Goal: Complete application form: Complete application form

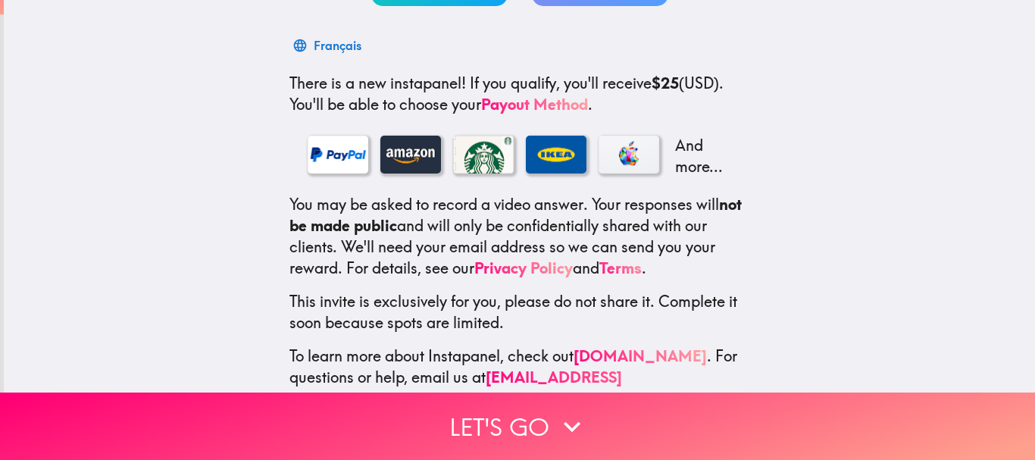
scroll to position [258, 0]
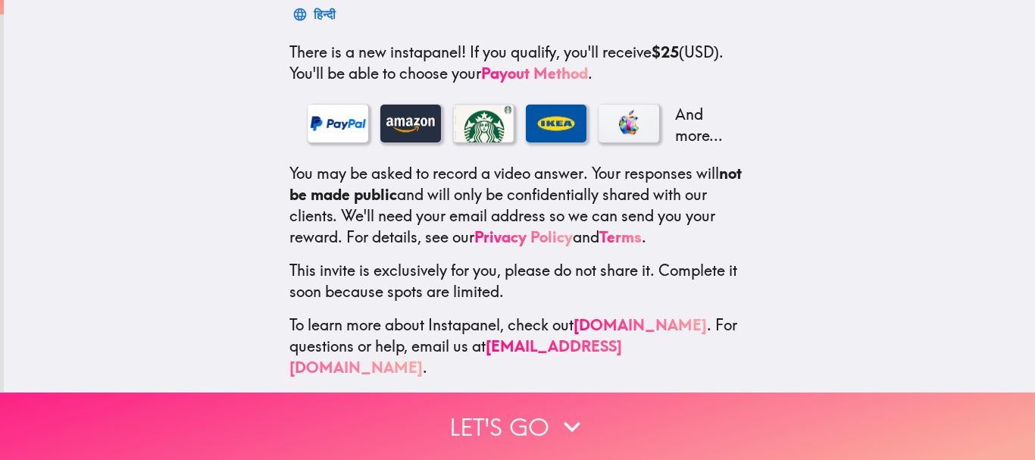
click at [567, 410] on icon "button" at bounding box center [571, 426] width 33 height 33
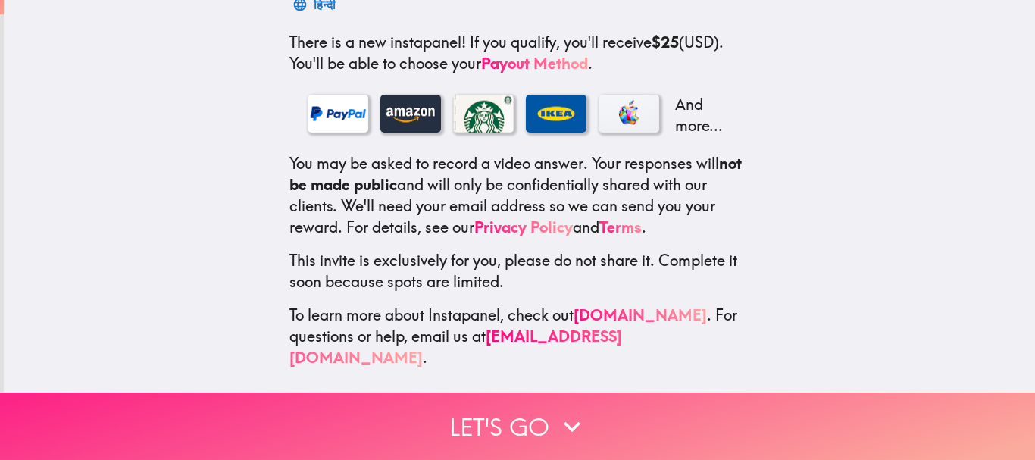
scroll to position [139, 0]
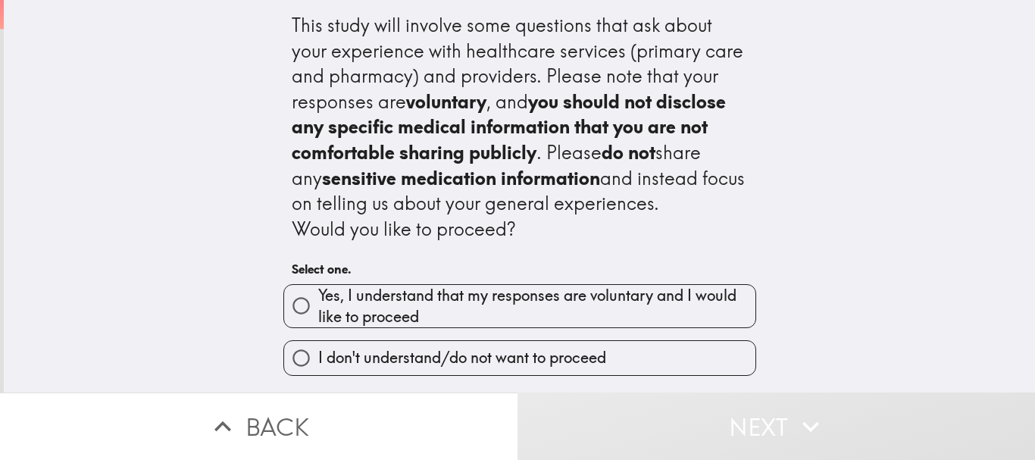
click at [284, 314] on input "Yes, I understand that my responses are voluntary and I would like to proceed" at bounding box center [301, 306] width 34 height 34
radio input "true"
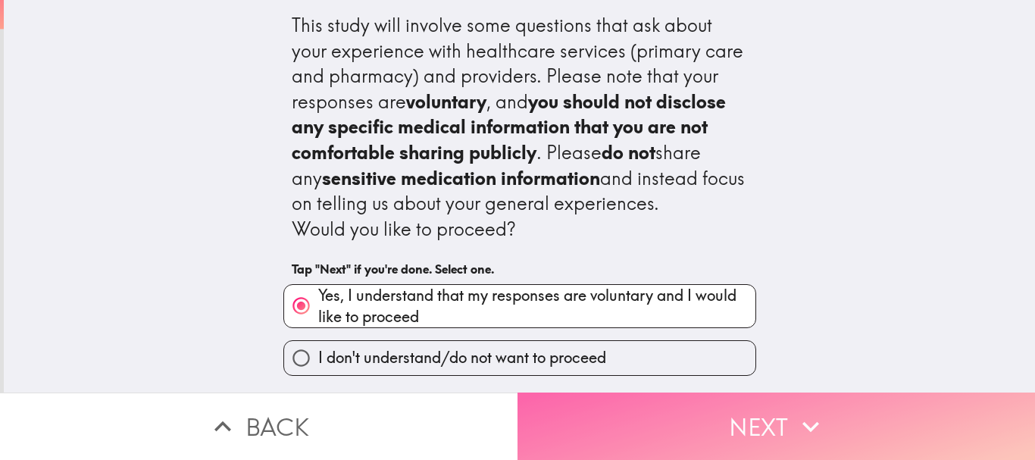
click at [841, 408] on button "Next" at bounding box center [775, 425] width 517 height 67
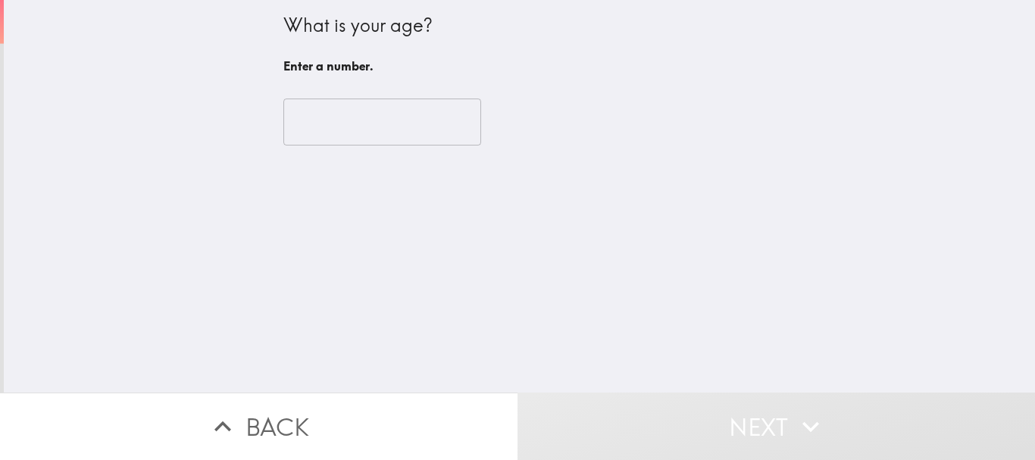
click at [415, 122] on input "number" at bounding box center [382, 121] width 198 height 47
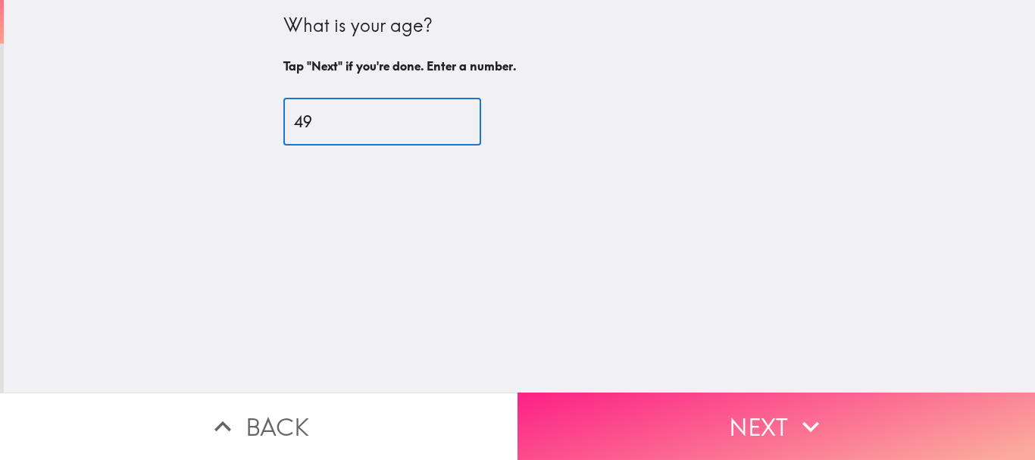
type input "49"
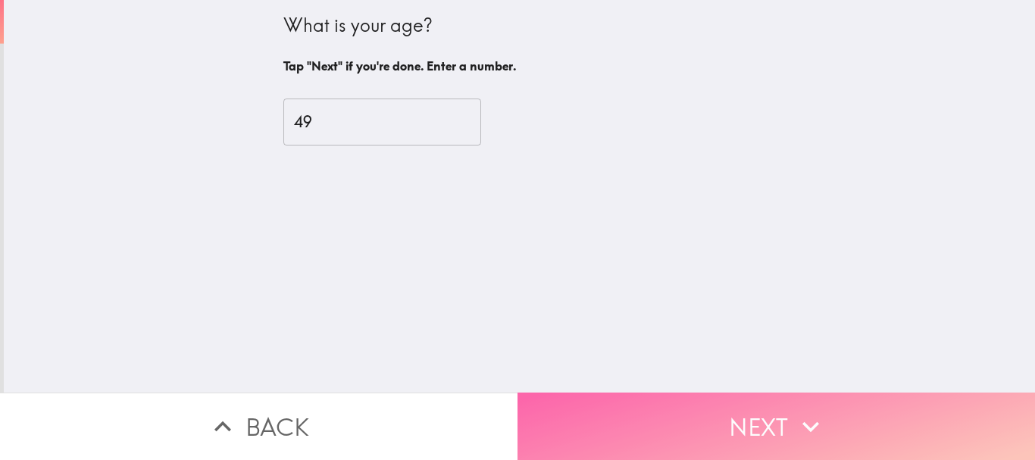
click at [682, 423] on button "Next" at bounding box center [775, 425] width 517 height 67
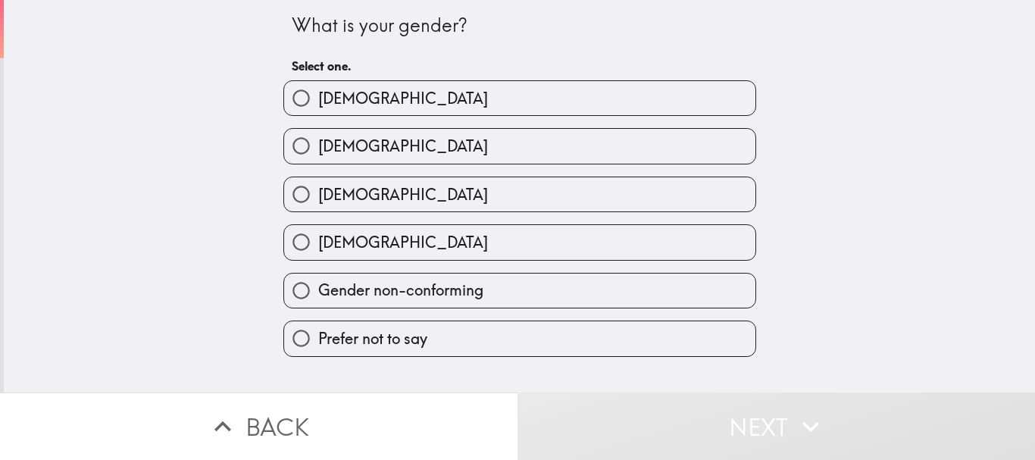
click at [346, 95] on label "[DEMOGRAPHIC_DATA]" at bounding box center [519, 98] width 471 height 34
click at [318, 95] on input "[DEMOGRAPHIC_DATA]" at bounding box center [301, 98] width 34 height 34
radio input "true"
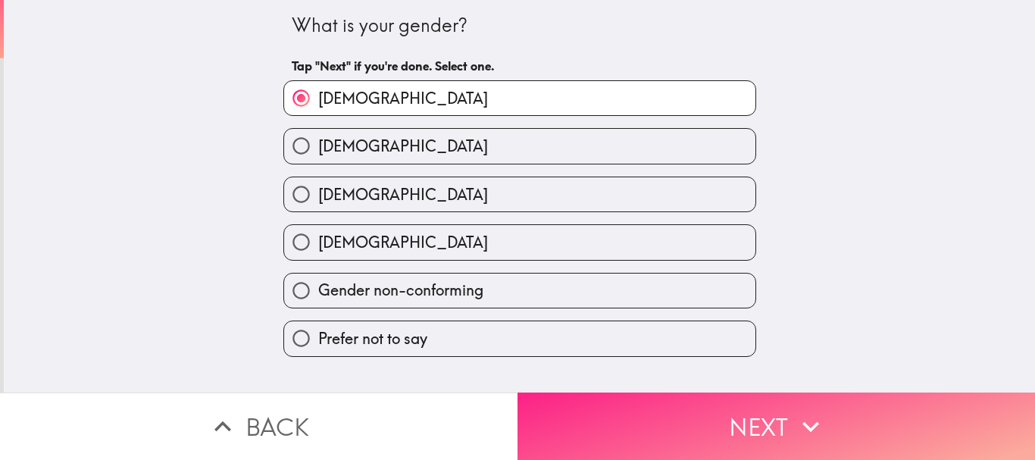
click at [794, 427] on icon "button" at bounding box center [810, 426] width 33 height 33
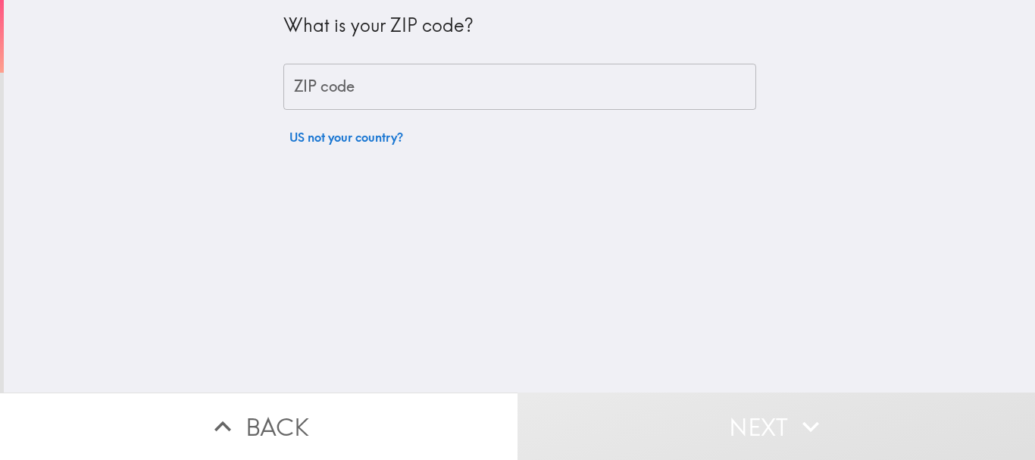
click at [606, 75] on input "ZIP code" at bounding box center [519, 87] width 473 height 47
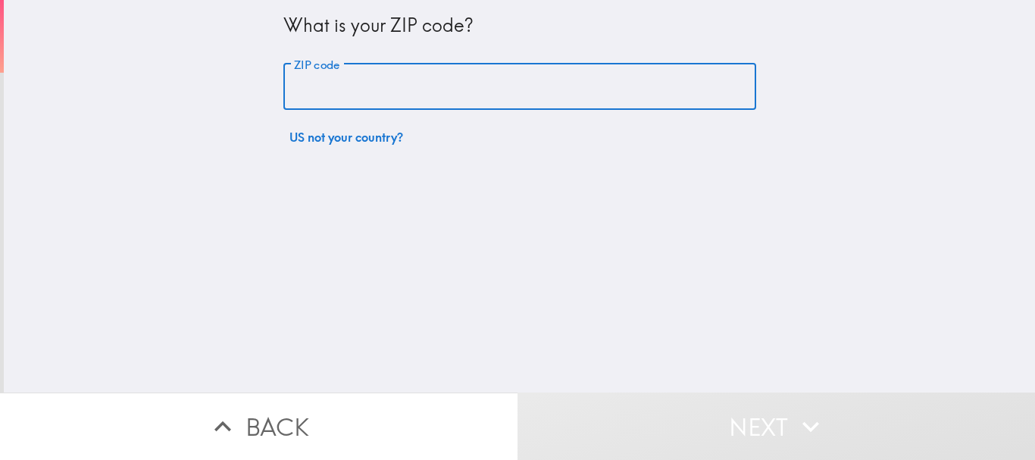
type input "92107"
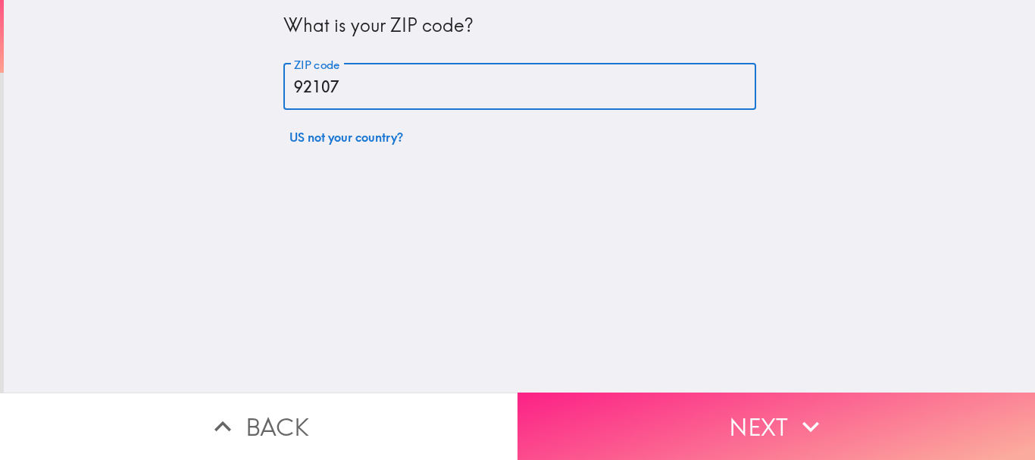
click at [720, 429] on button "Next" at bounding box center [775, 425] width 517 height 67
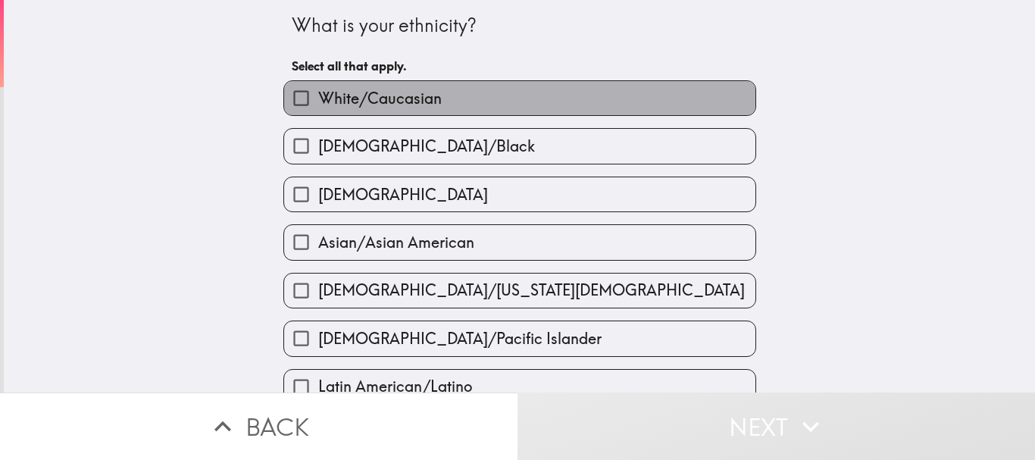
click at [377, 95] on span "White/Caucasian" at bounding box center [379, 98] width 123 height 21
click at [318, 95] on input "White/Caucasian" at bounding box center [301, 98] width 34 height 34
checkbox input "true"
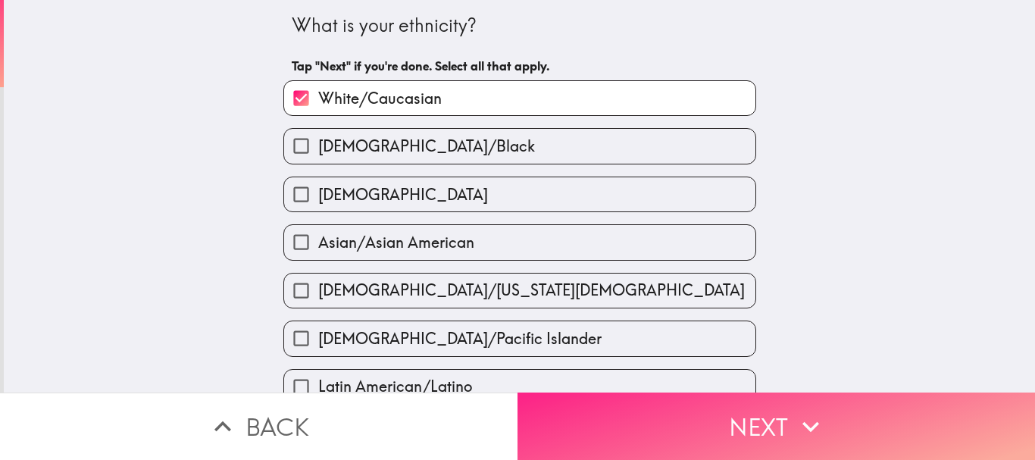
click at [777, 422] on button "Next" at bounding box center [775, 425] width 517 height 67
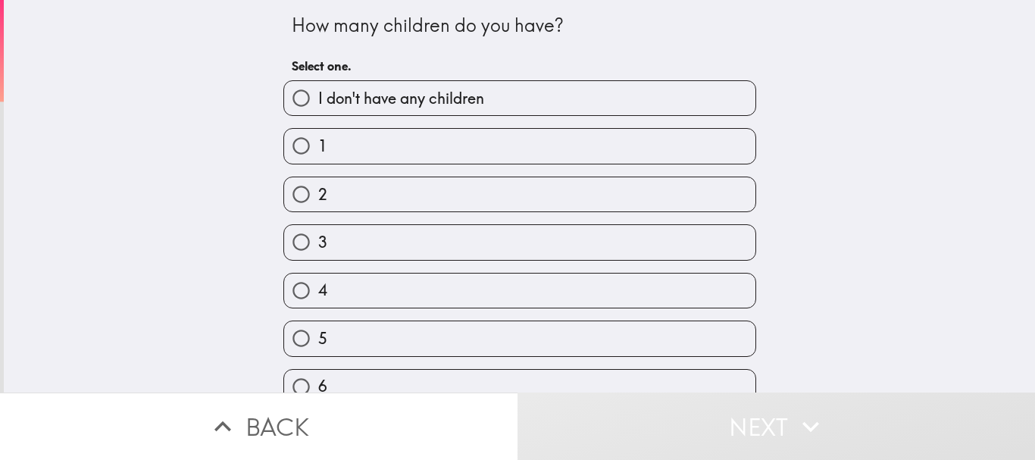
click at [428, 85] on label "I don't have any children" at bounding box center [519, 98] width 471 height 34
click at [318, 85] on input "I don't have any children" at bounding box center [301, 98] width 34 height 34
radio input "true"
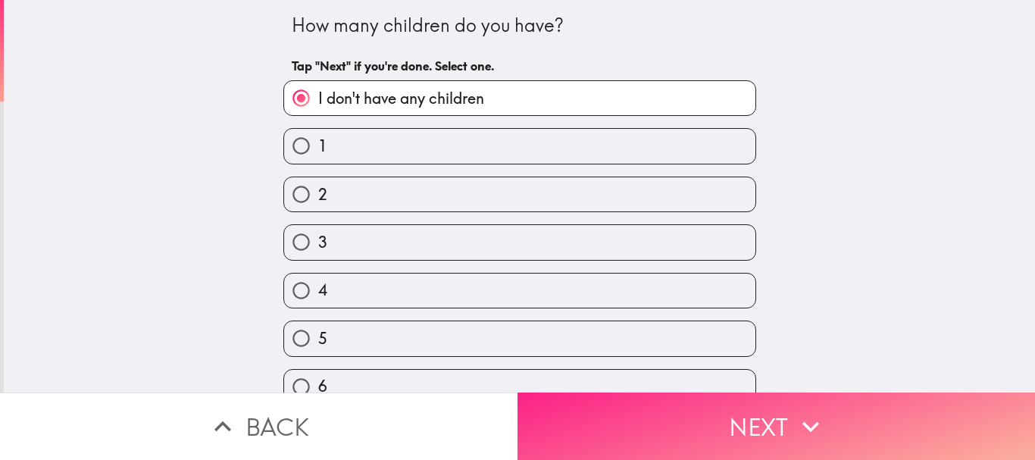
click at [728, 399] on button "Next" at bounding box center [775, 425] width 517 height 67
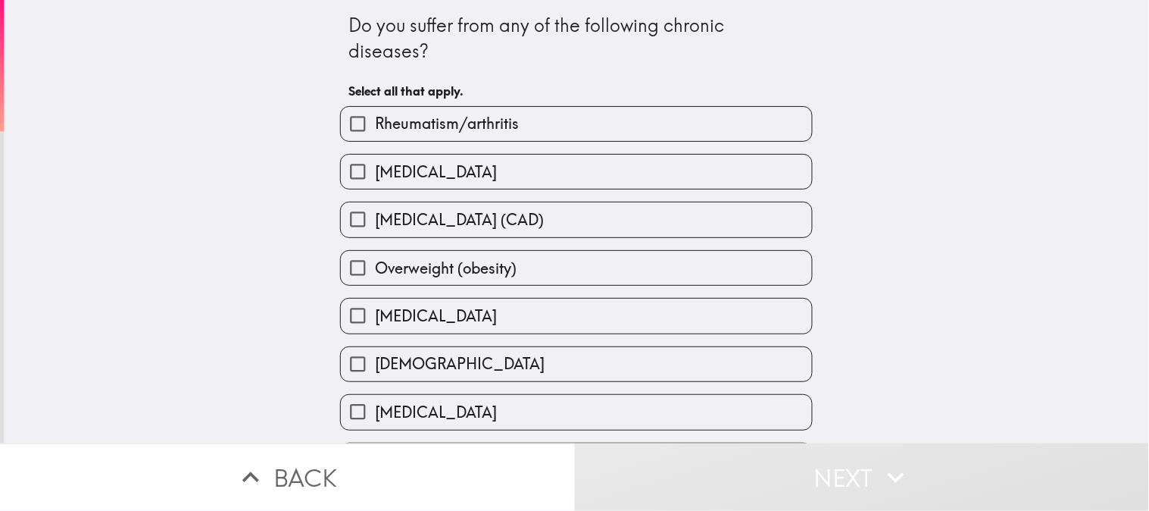
drag, startPoint x: 984, startPoint y: 0, endPoint x: 836, endPoint y: 69, distance: 163.0
click at [836, 69] on div "Do you suffer from any of the following chronic diseases? Select all that apply…" at bounding box center [576, 221] width 1145 height 443
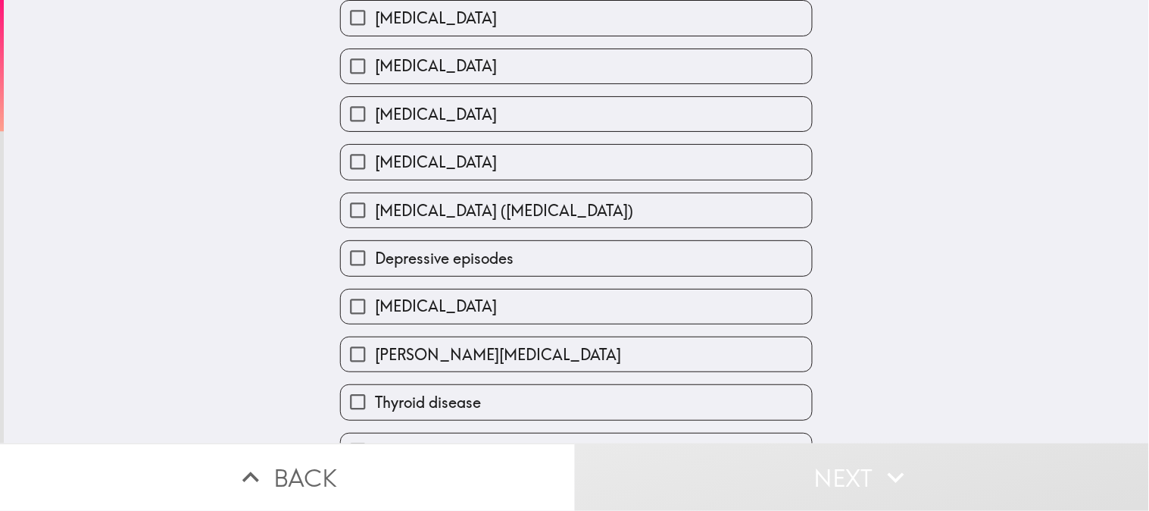
scroll to position [420, 0]
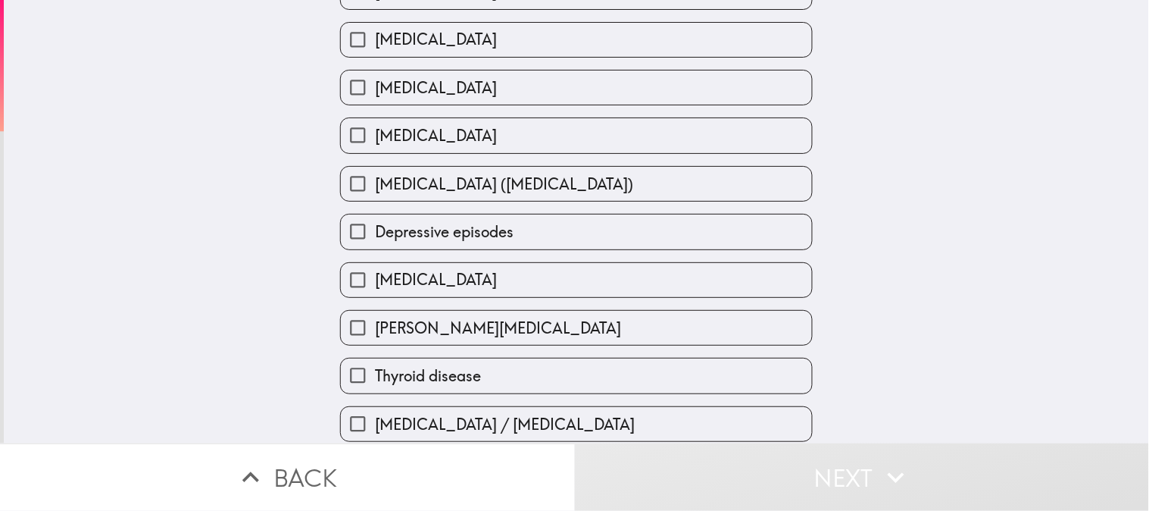
click at [564, 224] on label "Depressive episodes" at bounding box center [576, 231] width 471 height 34
click at [375, 224] on input "Depressive episodes" at bounding box center [358, 231] width 34 height 34
checkbox input "true"
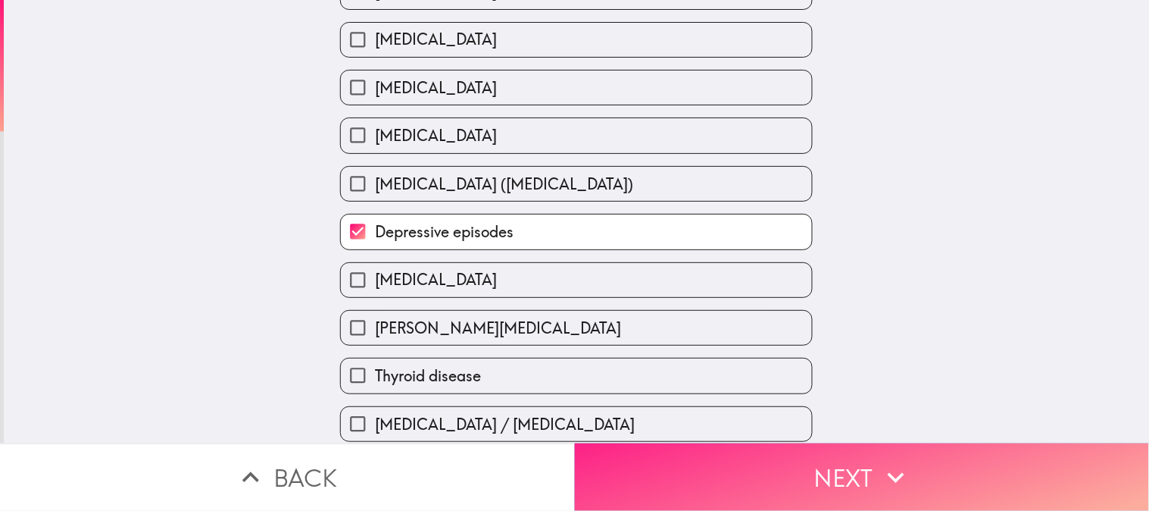
click at [794, 459] on button "Next" at bounding box center [862, 476] width 575 height 67
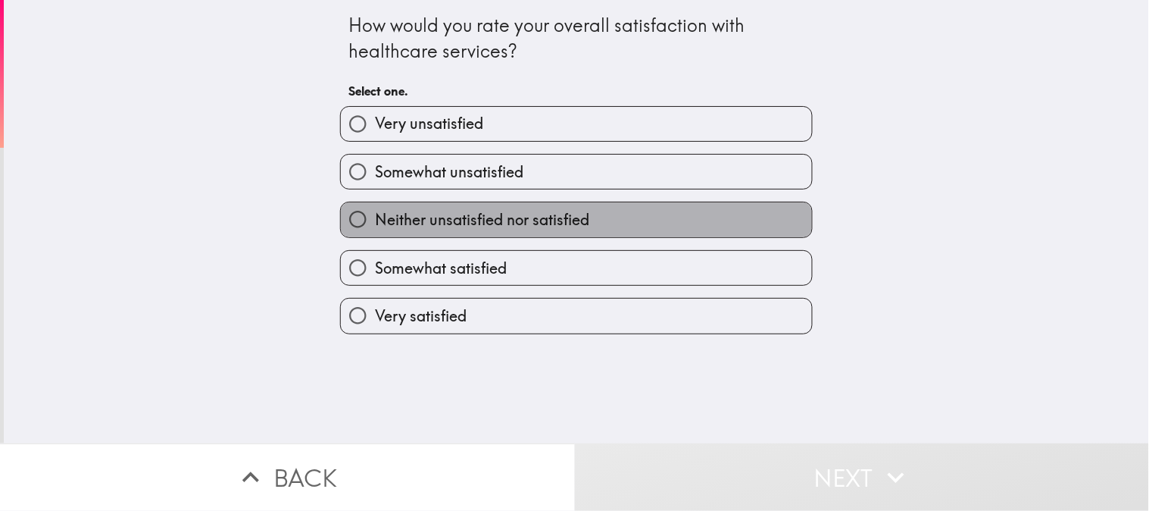
click at [523, 222] on span "Neither unsatisfied nor satisfied" at bounding box center [482, 219] width 214 height 21
click at [375, 222] on input "Neither unsatisfied nor satisfied" at bounding box center [358, 219] width 34 height 34
radio input "true"
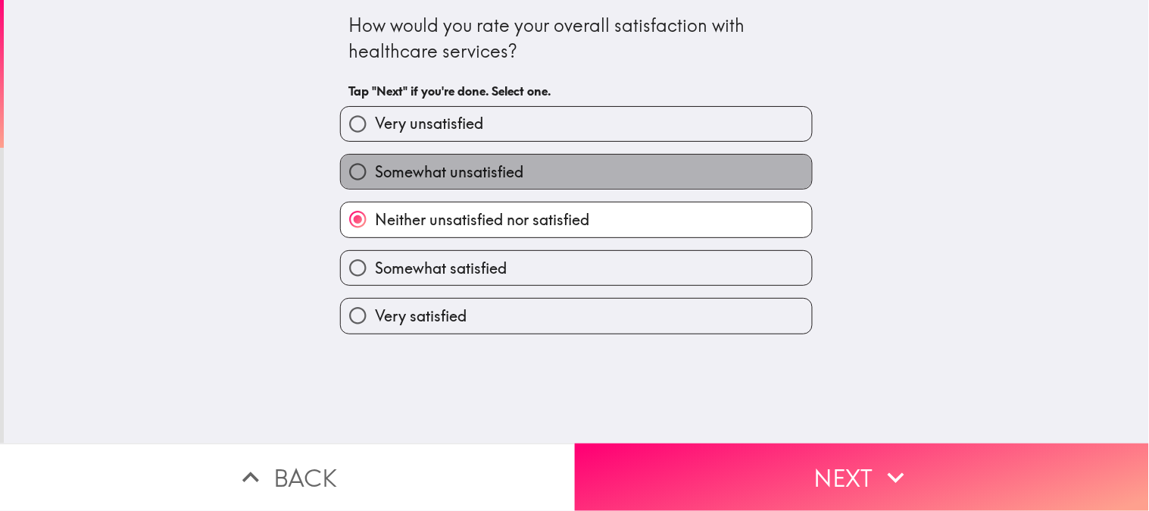
click at [521, 177] on label "Somewhat unsatisfied" at bounding box center [576, 172] width 471 height 34
click at [375, 177] on input "Somewhat unsatisfied" at bounding box center [358, 172] width 34 height 34
radio input "true"
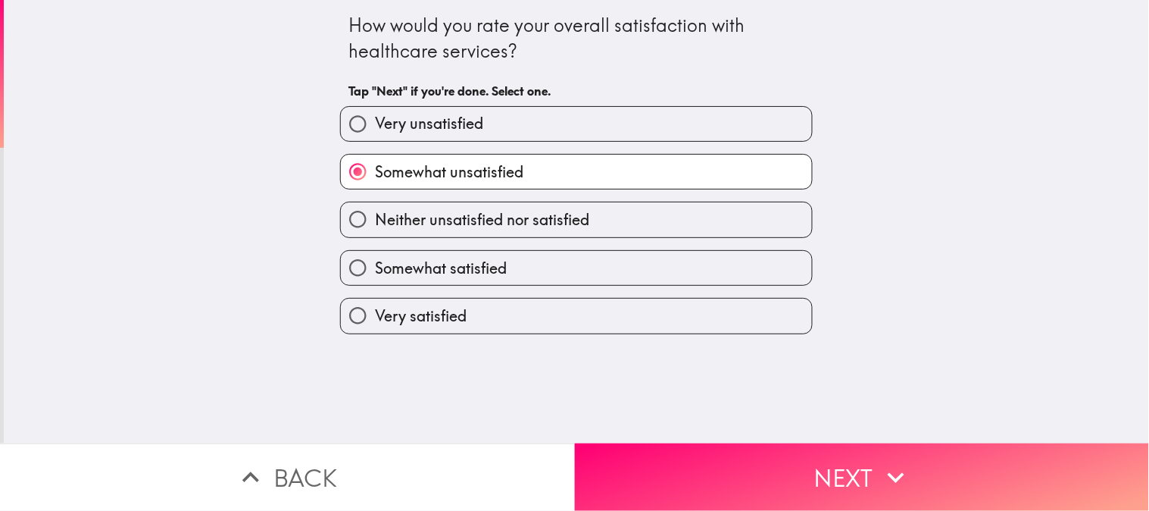
click at [720, 459] on button "Next" at bounding box center [862, 476] width 575 height 67
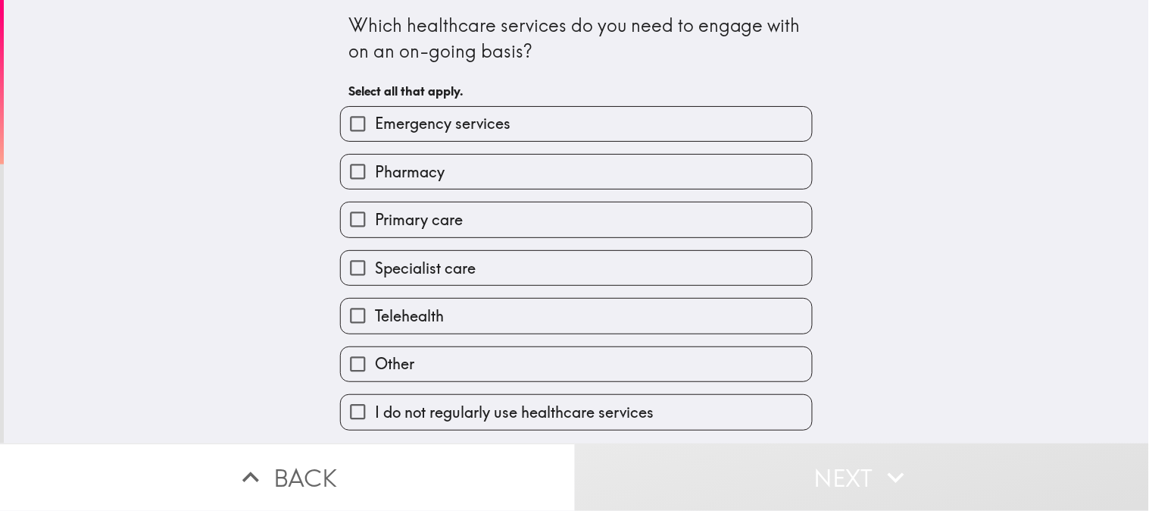
click at [620, 171] on label "Pharmacy" at bounding box center [576, 172] width 471 height 34
click at [375, 171] on input "Pharmacy" at bounding box center [358, 172] width 34 height 34
checkbox input "true"
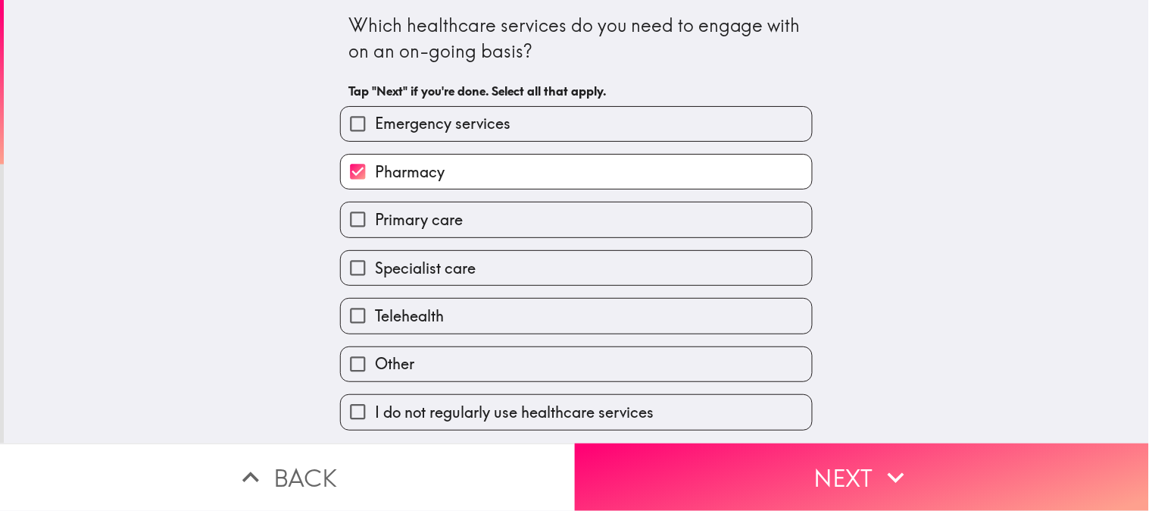
click at [617, 271] on label "Specialist care" at bounding box center [576, 268] width 471 height 34
click at [375, 271] on input "Specialist care" at bounding box center [358, 268] width 34 height 34
checkbox input "true"
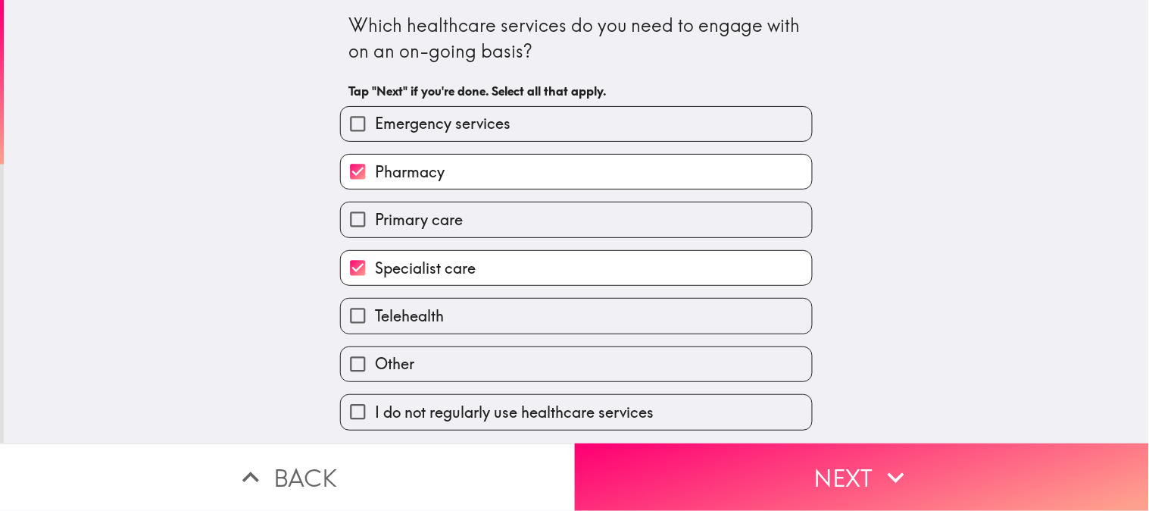
click at [599, 312] on label "Telehealth" at bounding box center [576, 315] width 471 height 34
click at [375, 312] on input "Telehealth" at bounding box center [358, 315] width 34 height 34
checkbox input "true"
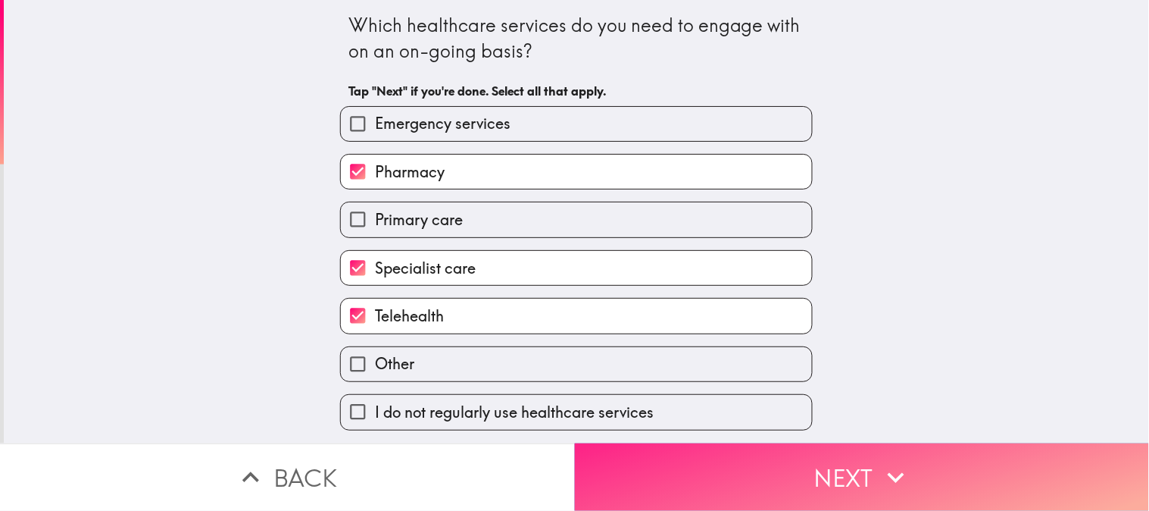
click at [695, 459] on button "Next" at bounding box center [862, 476] width 575 height 67
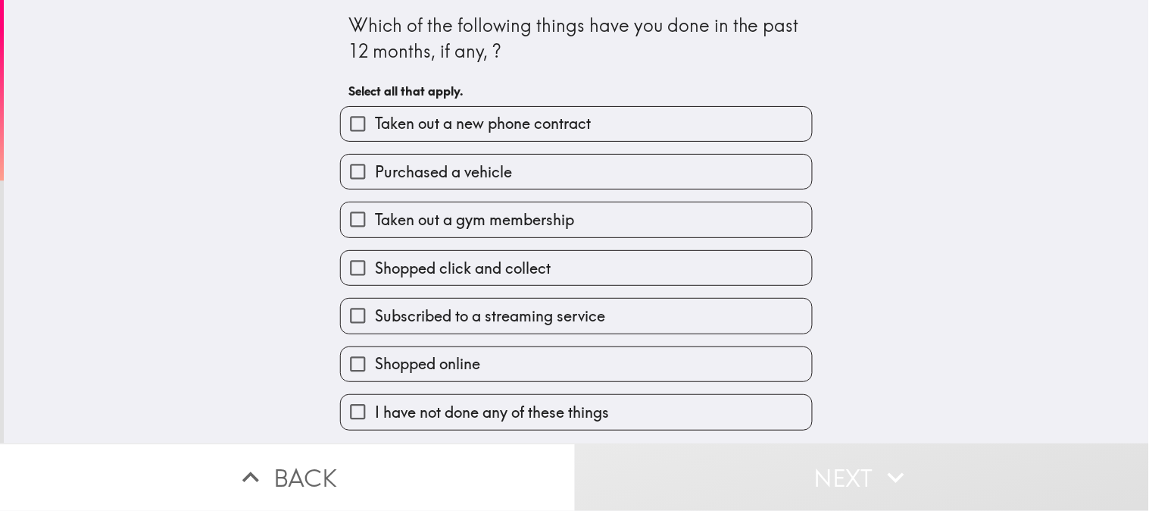
click at [692, 321] on label "Subscribed to a streaming service" at bounding box center [576, 315] width 471 height 34
click at [375, 321] on input "Subscribed to a streaming service" at bounding box center [358, 315] width 34 height 34
checkbox input "true"
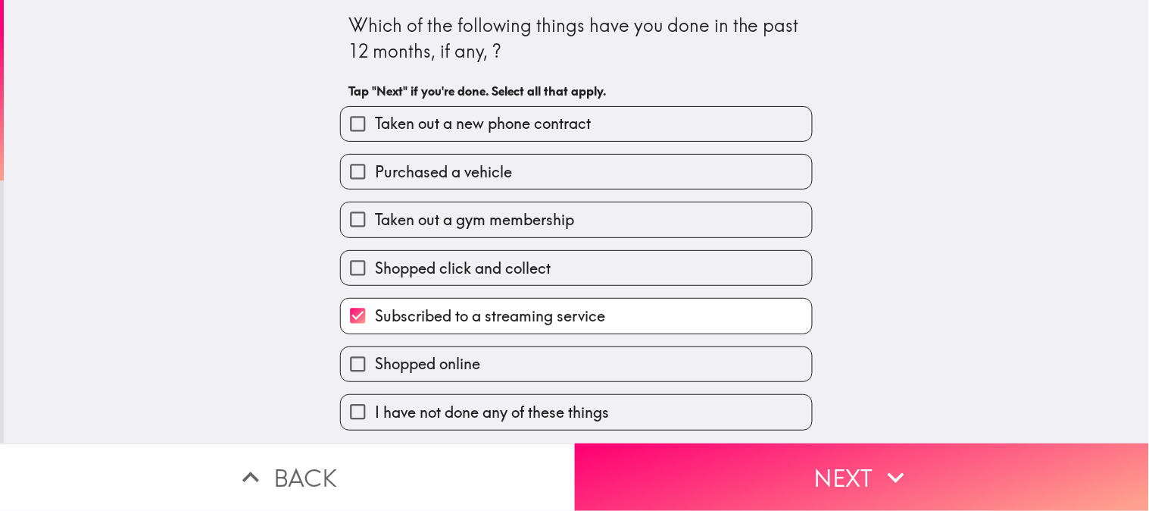
click at [676, 350] on label "Shopped online" at bounding box center [576, 364] width 471 height 34
click at [375, 350] on input "Shopped online" at bounding box center [358, 364] width 34 height 34
checkbox input "true"
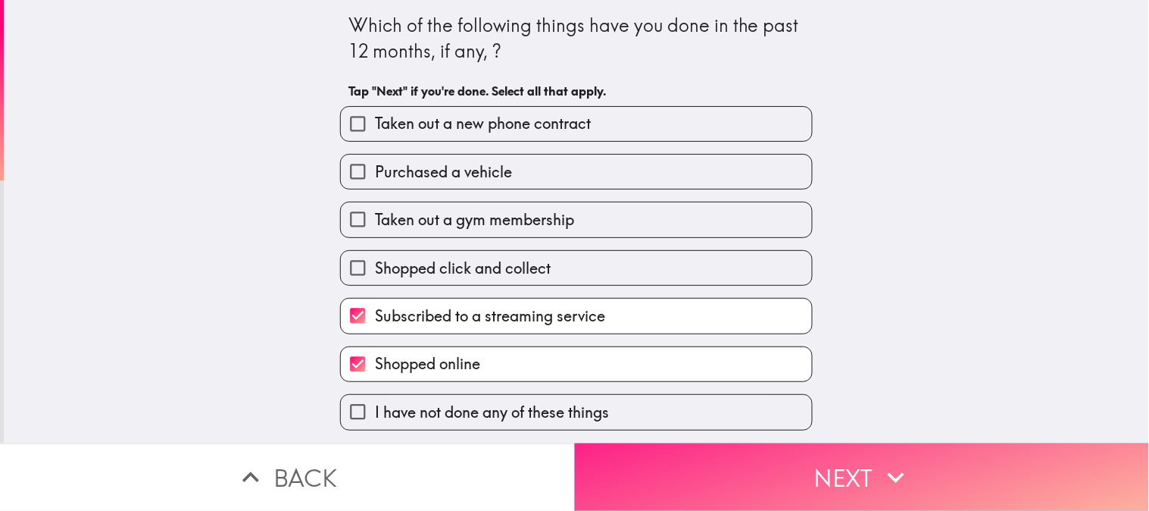
click at [790, 459] on button "Next" at bounding box center [862, 476] width 575 height 67
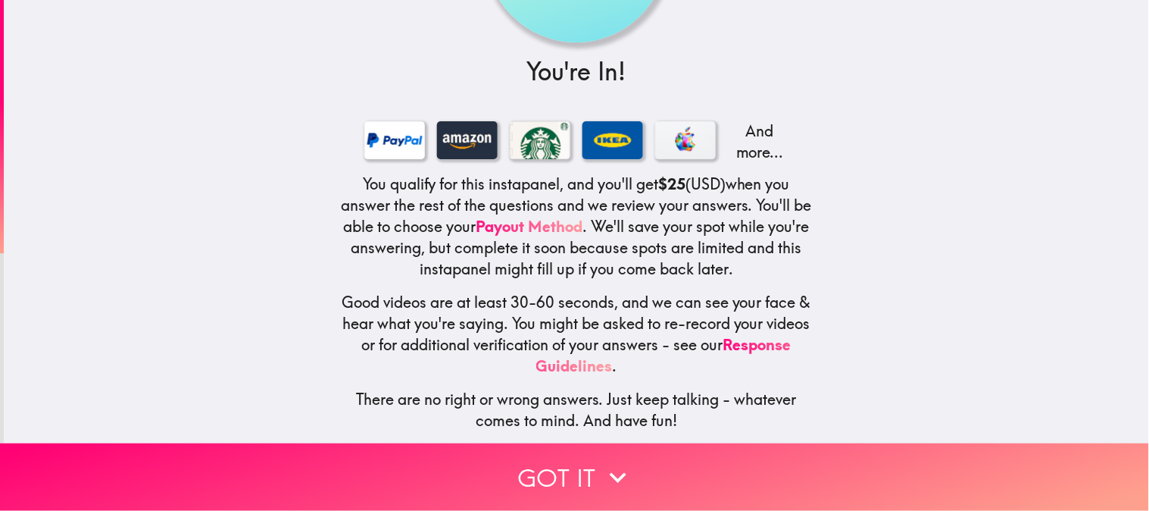
scroll to position [175, 0]
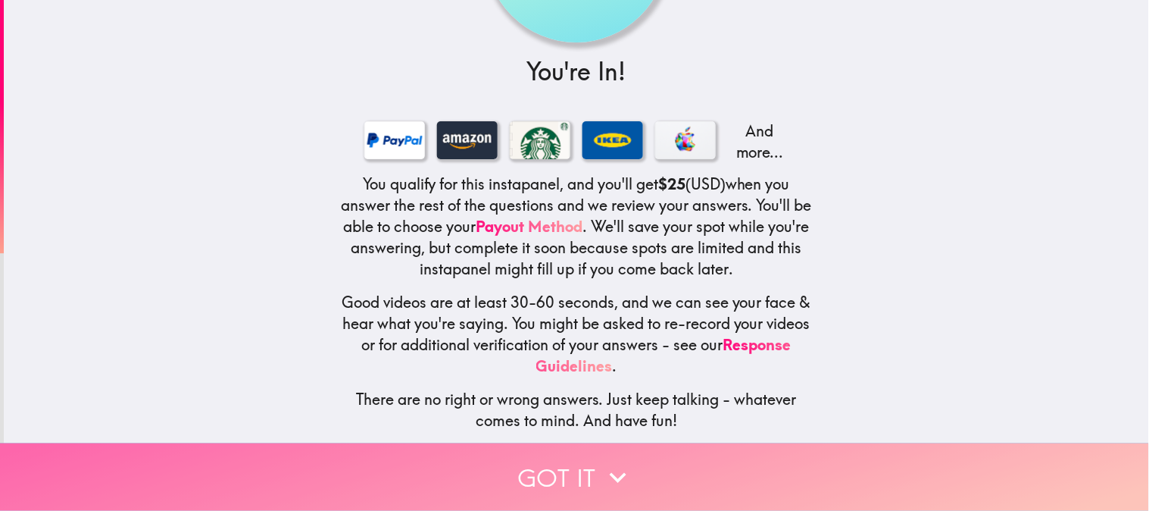
click at [617, 459] on icon "button" at bounding box center [618, 477] width 17 height 11
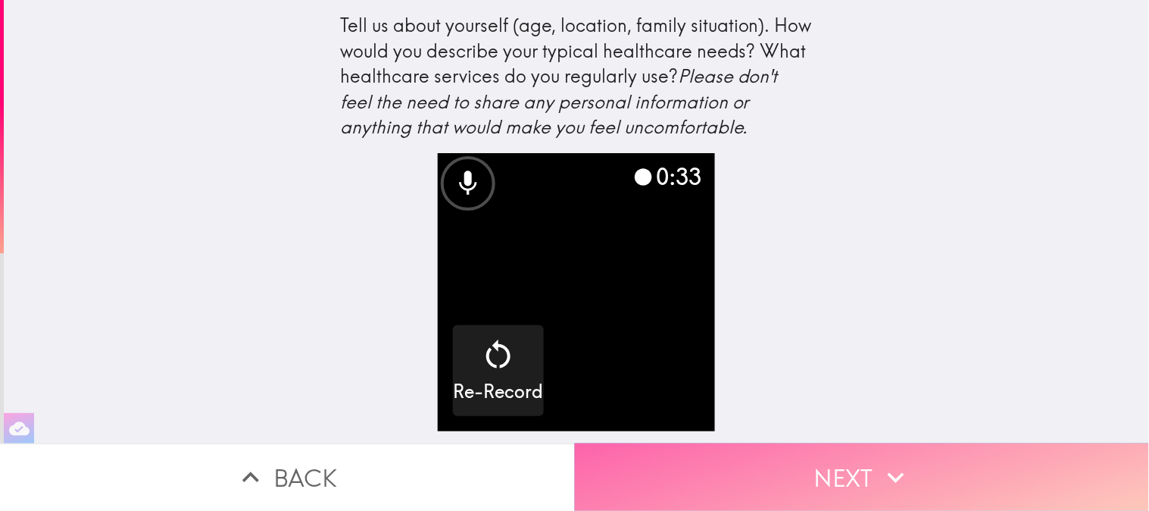
click at [786, 459] on button "Next" at bounding box center [862, 476] width 575 height 67
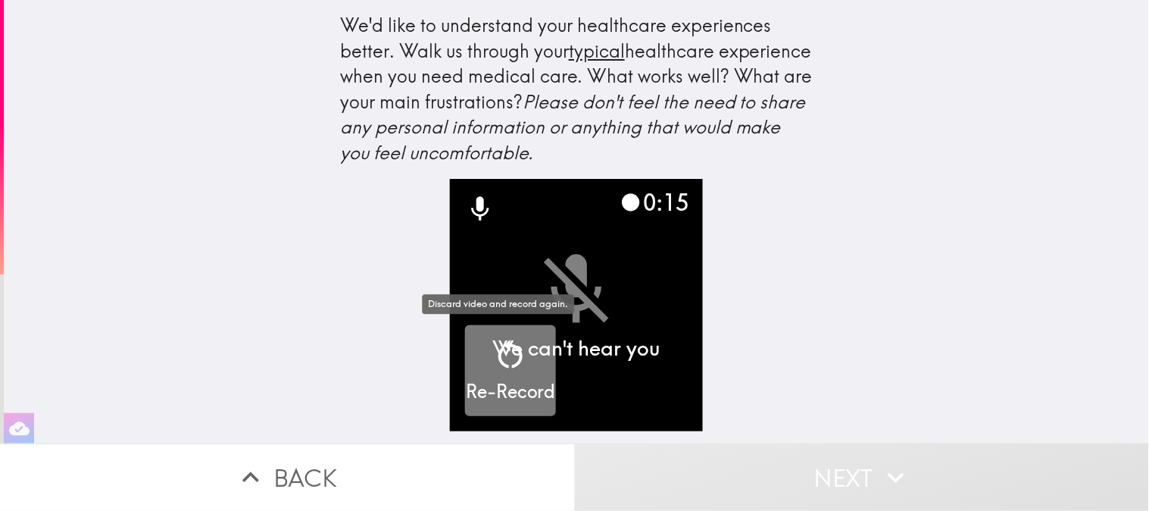
click at [495, 396] on h5 "Re-Record" at bounding box center [511, 392] width 90 height 26
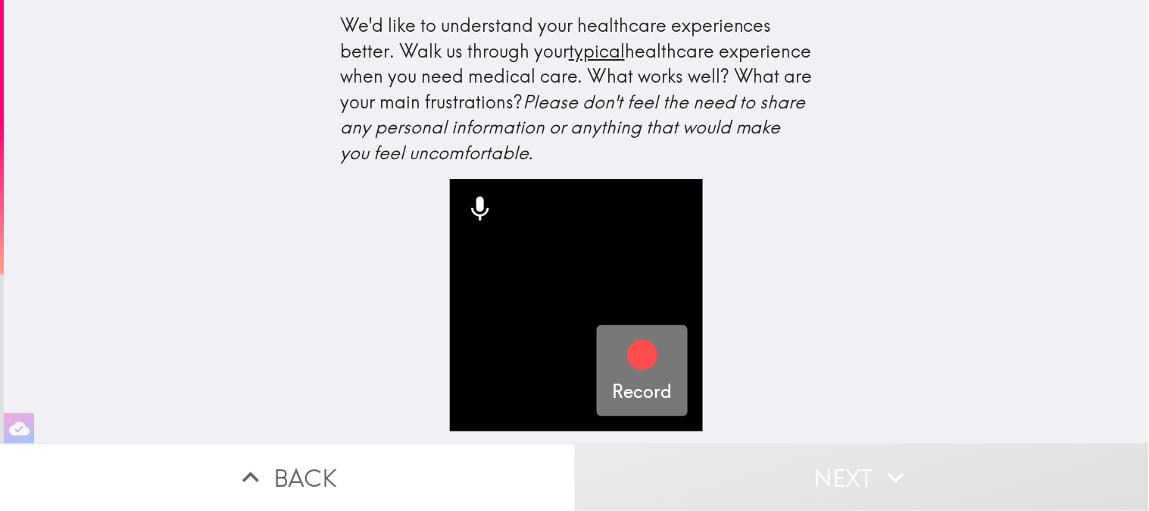
click at [639, 361] on icon "button" at bounding box center [642, 354] width 30 height 30
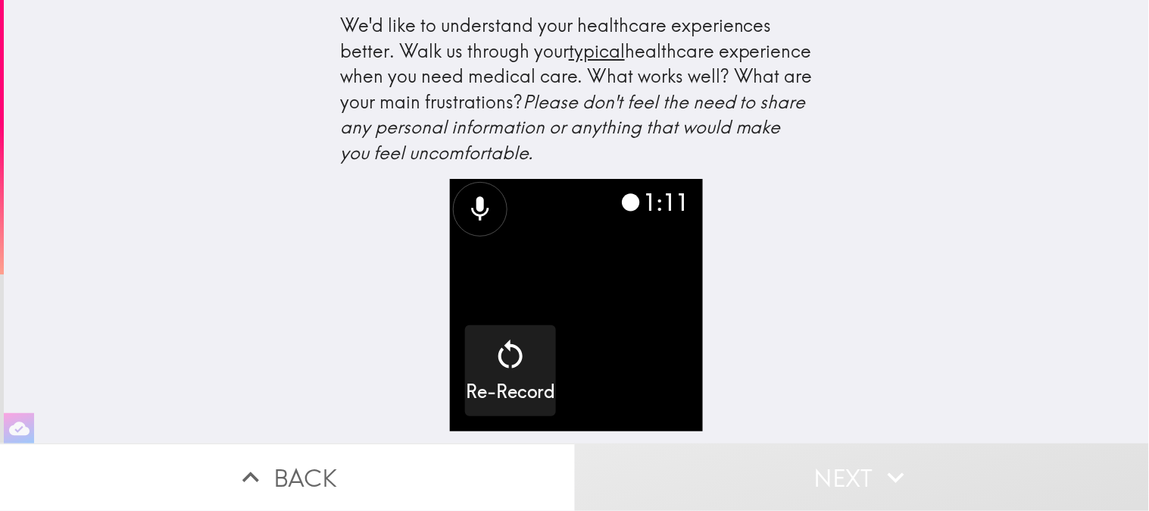
click at [639, 294] on video "button" at bounding box center [576, 305] width 252 height 252
click at [736, 459] on button "Next" at bounding box center [862, 476] width 575 height 67
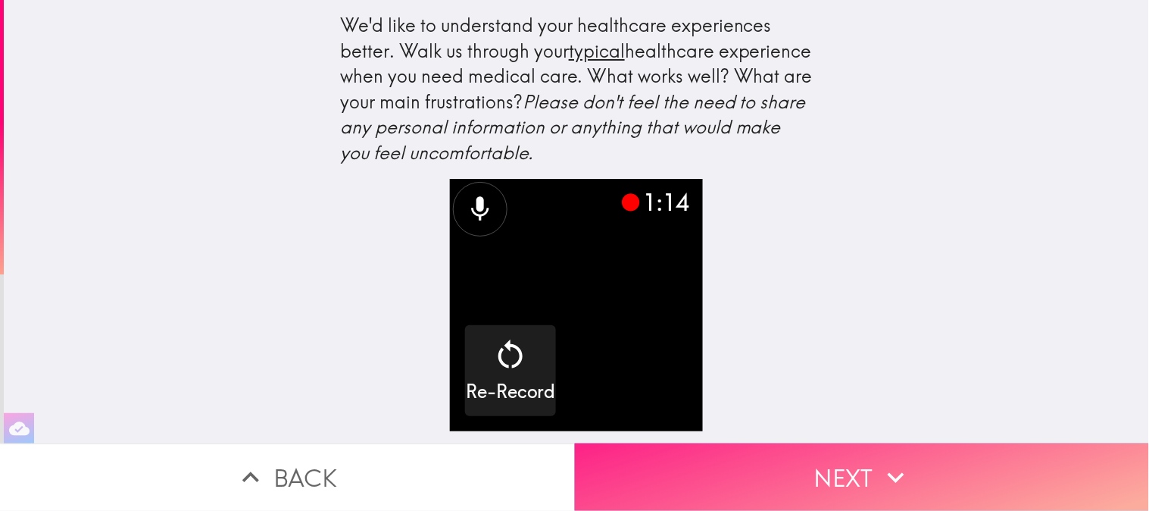
click at [729, 459] on button "Next" at bounding box center [862, 476] width 575 height 67
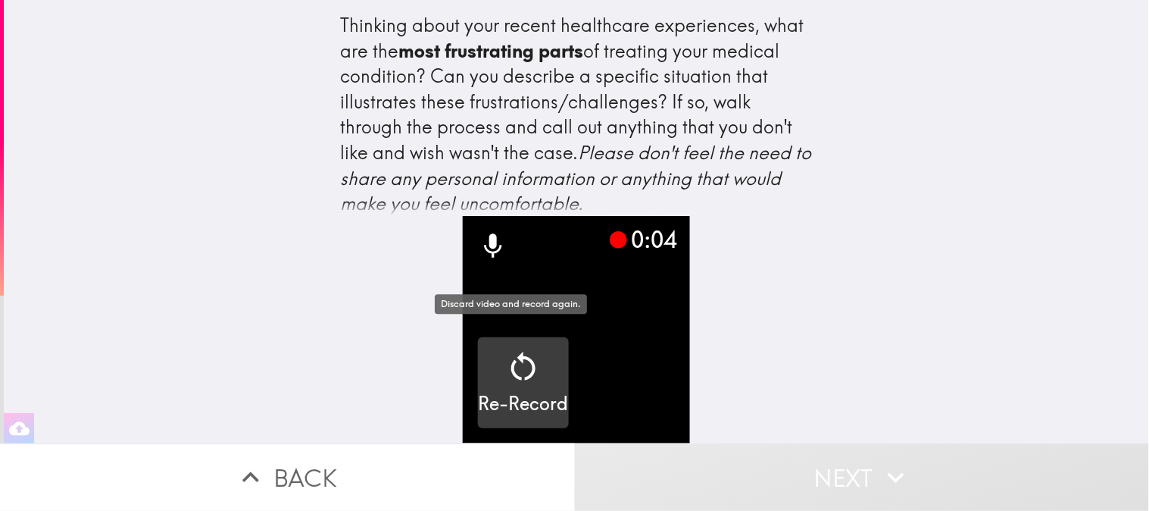
click at [530, 373] on div "Re-Record" at bounding box center [524, 382] width 90 height 68
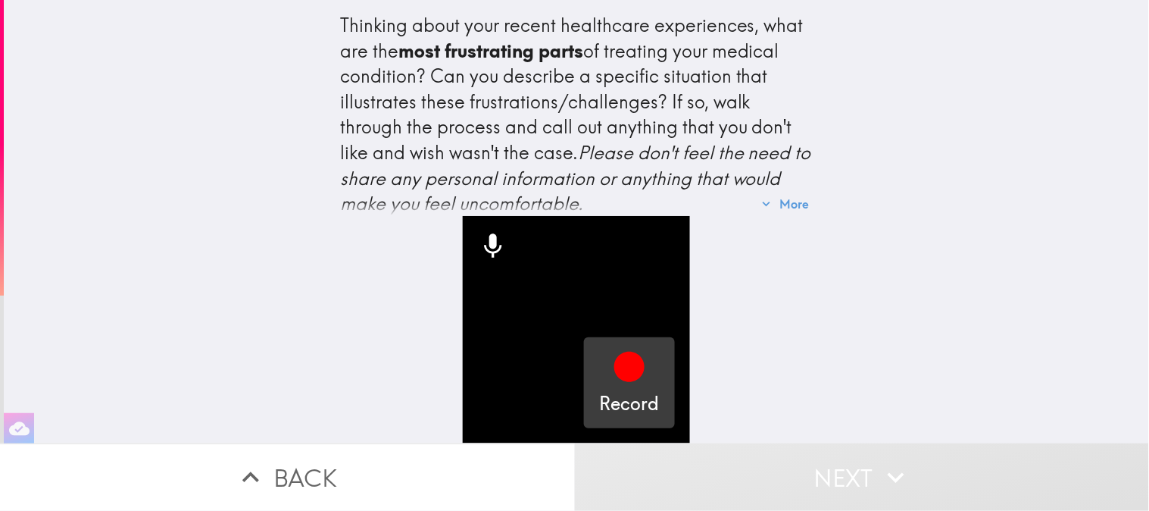
click at [614, 367] on icon "button" at bounding box center [629, 367] width 30 height 30
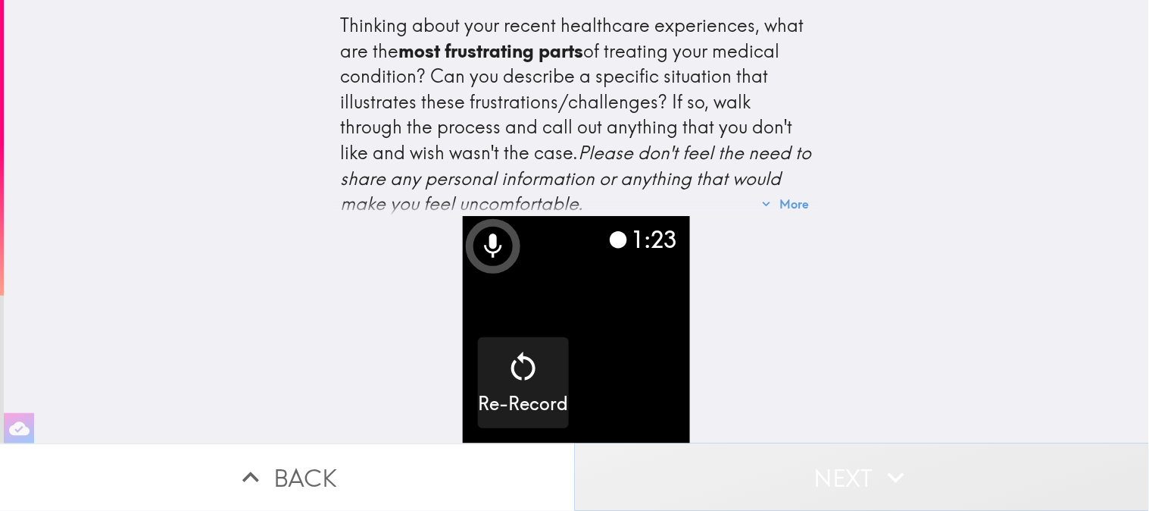
click at [852, 459] on button "Next" at bounding box center [862, 476] width 575 height 67
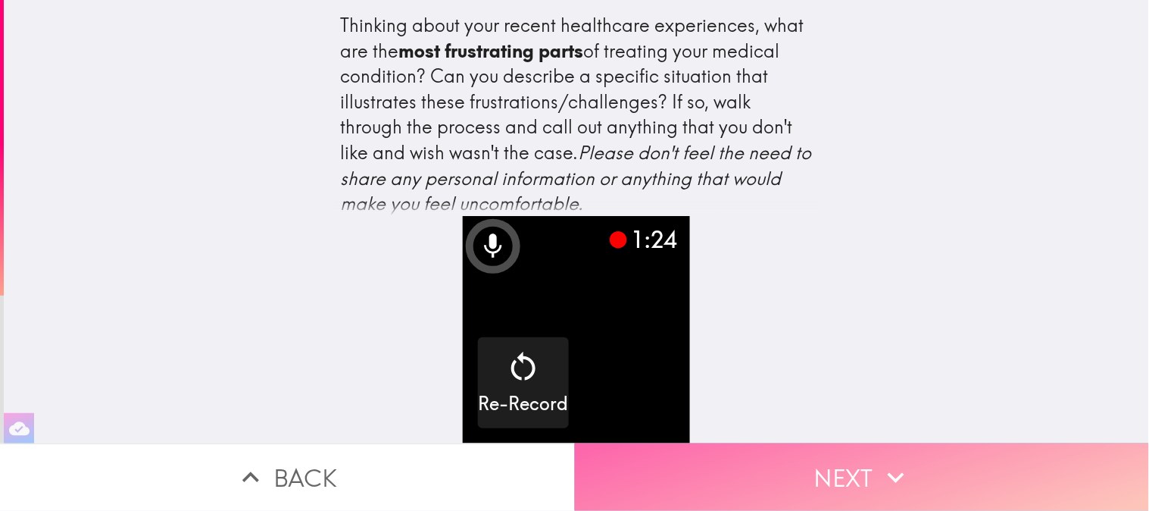
click at [852, 459] on button "Next" at bounding box center [862, 476] width 575 height 67
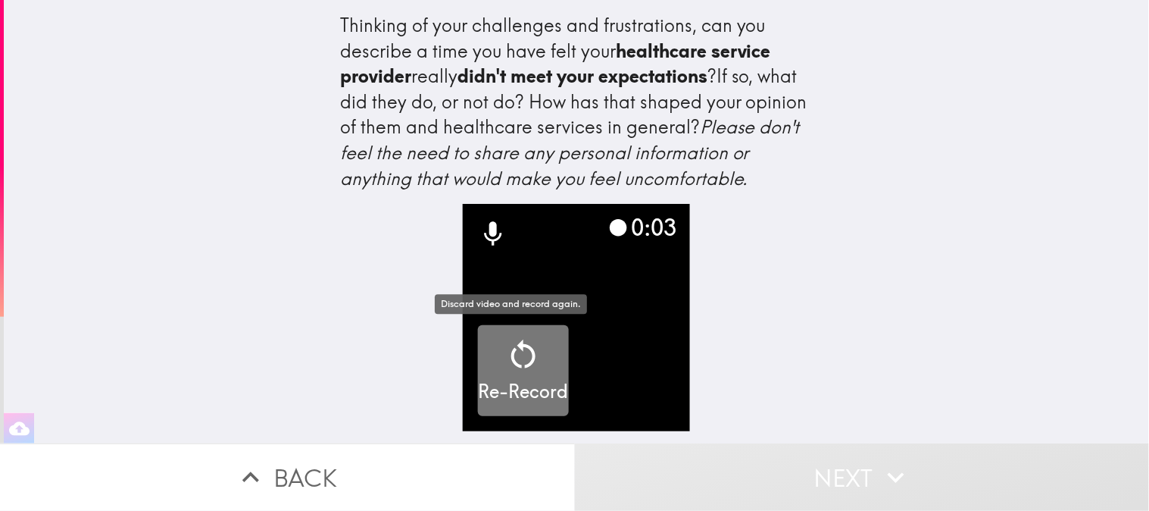
click at [491, 388] on h5 "Re-Record" at bounding box center [524, 392] width 90 height 26
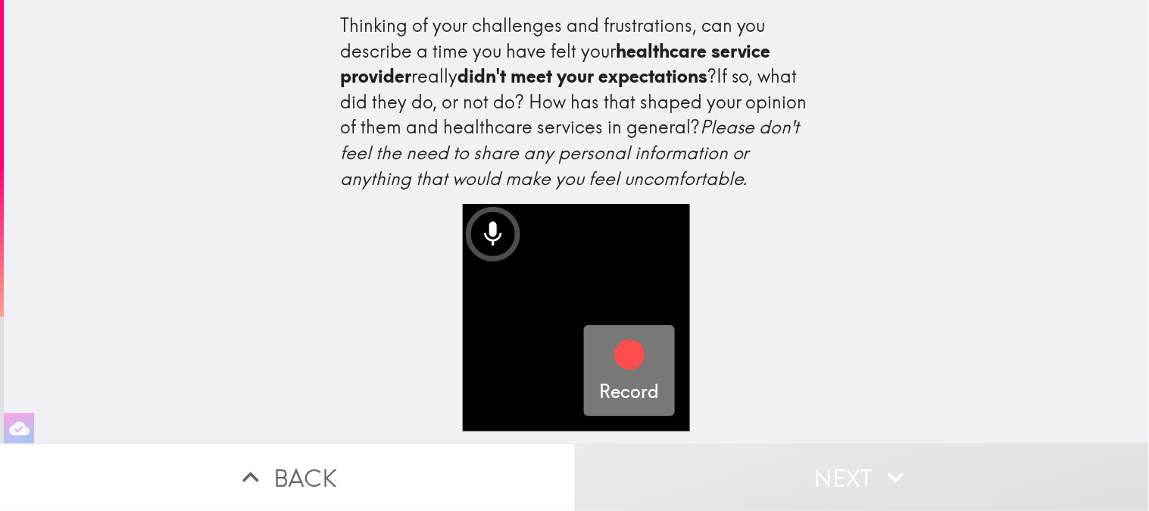
click at [614, 364] on icon "button" at bounding box center [629, 354] width 30 height 30
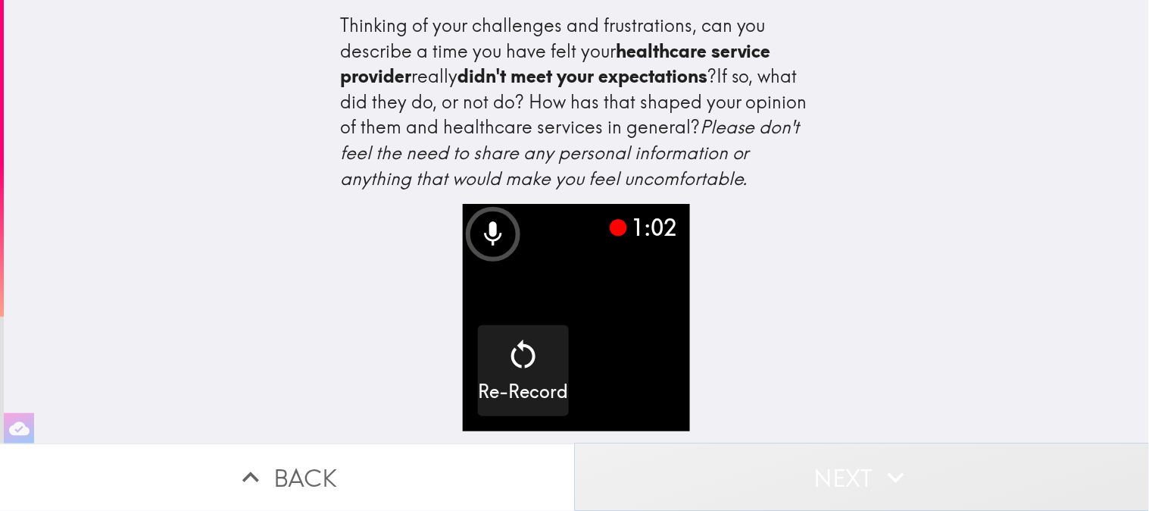
click at [887, 459] on icon "button" at bounding box center [896, 477] width 33 height 33
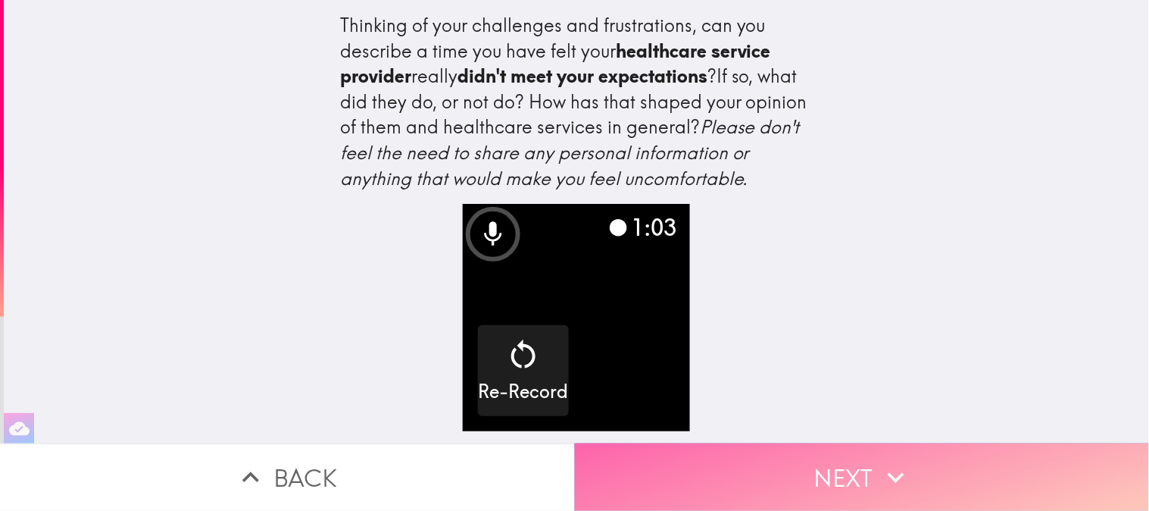
click at [887, 459] on icon "button" at bounding box center [896, 477] width 33 height 33
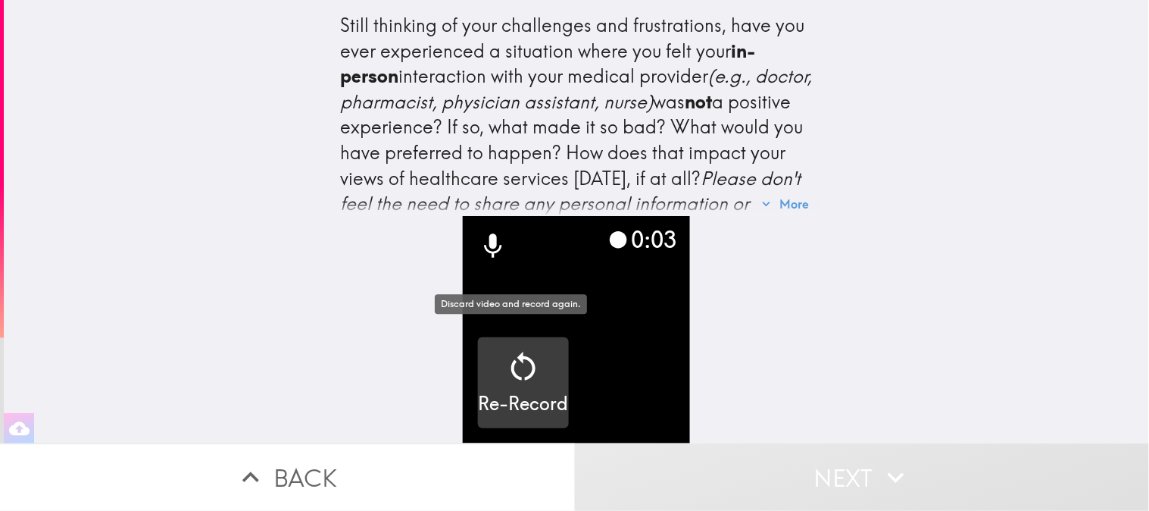
click at [505, 357] on icon "button" at bounding box center [523, 366] width 36 height 36
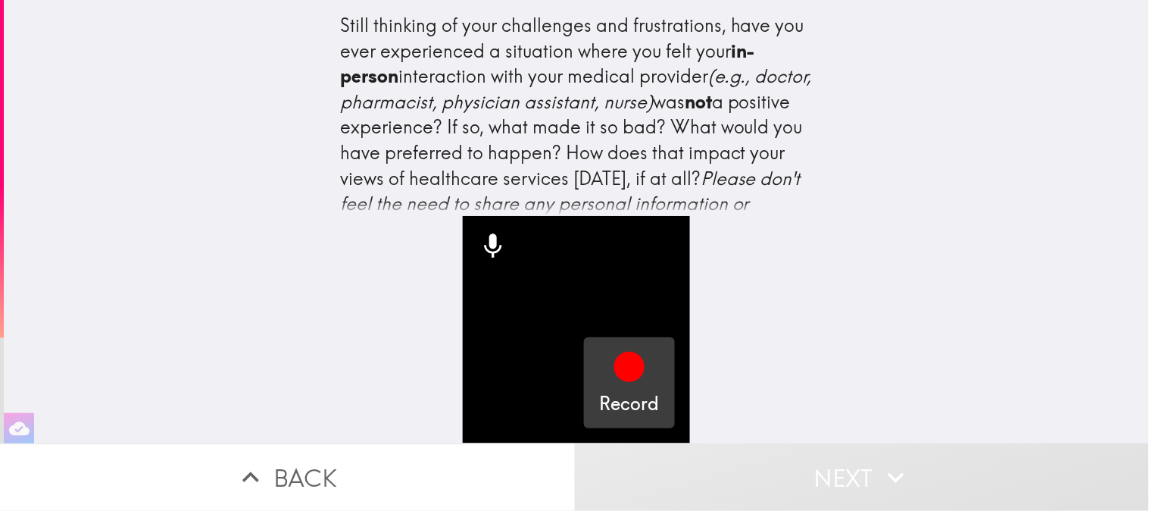
click at [614, 354] on icon "button" at bounding box center [629, 367] width 30 height 30
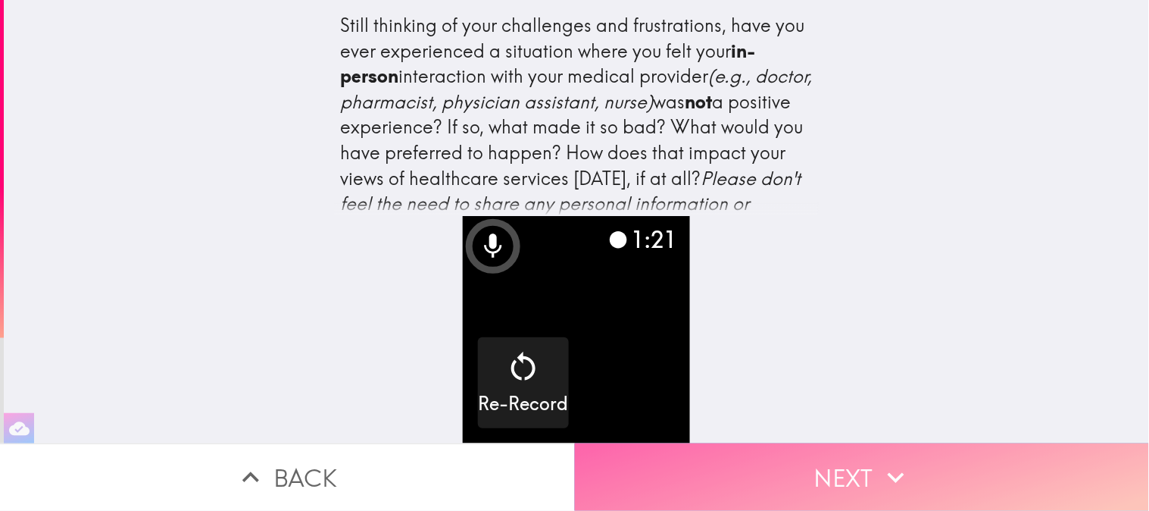
click at [950, 459] on button "Next" at bounding box center [862, 476] width 575 height 67
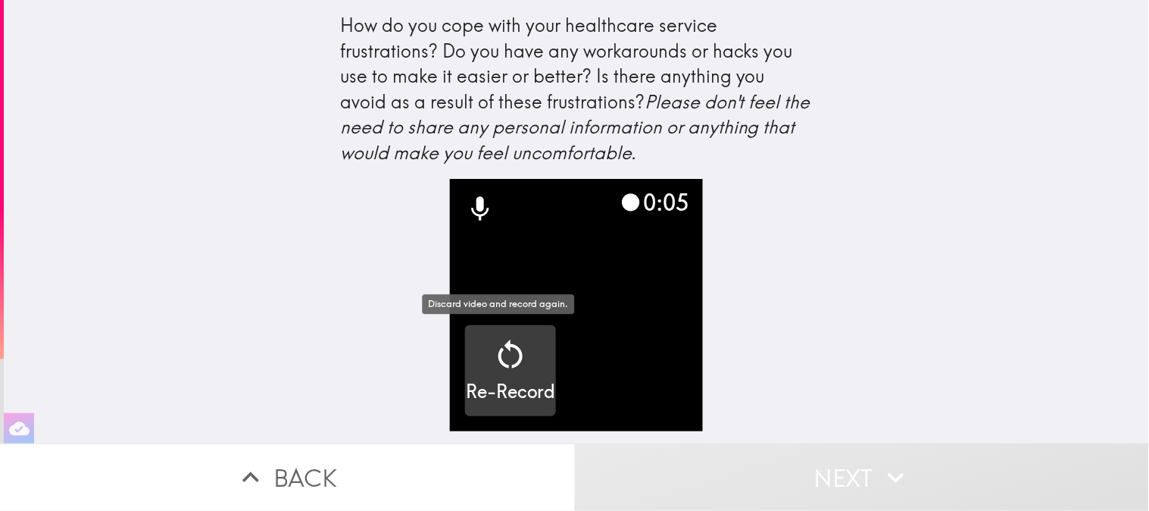
click at [492, 359] on icon "button" at bounding box center [510, 354] width 36 height 36
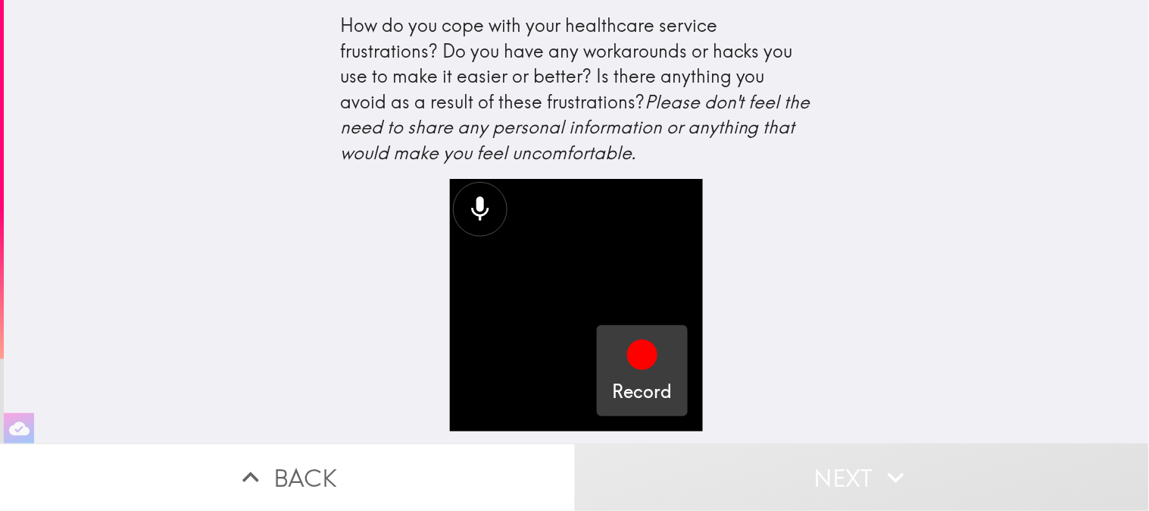
click at [633, 373] on div "button" at bounding box center [642, 357] width 36 height 42
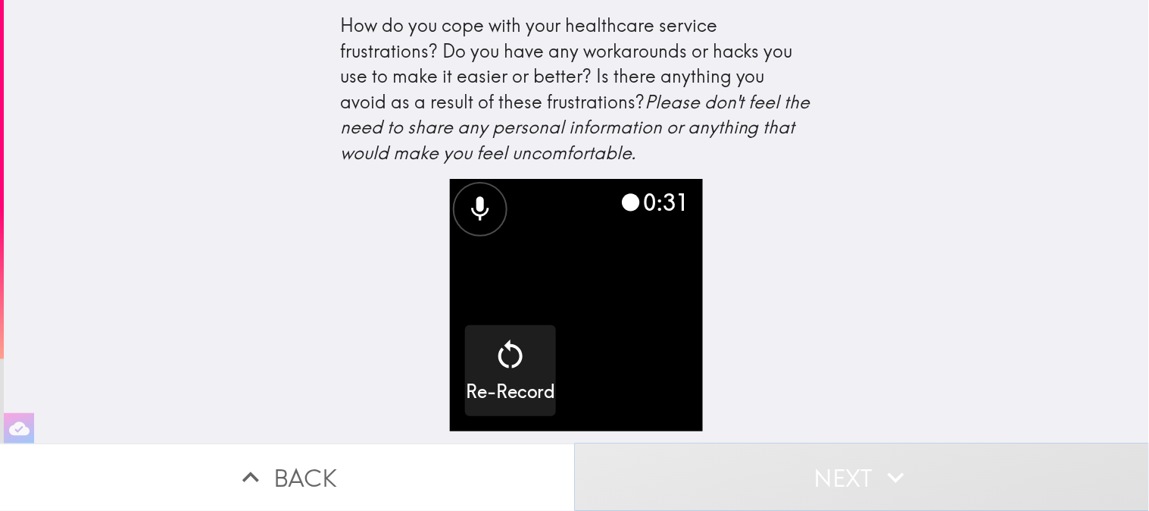
click at [846, 459] on button "Next" at bounding box center [862, 476] width 575 height 67
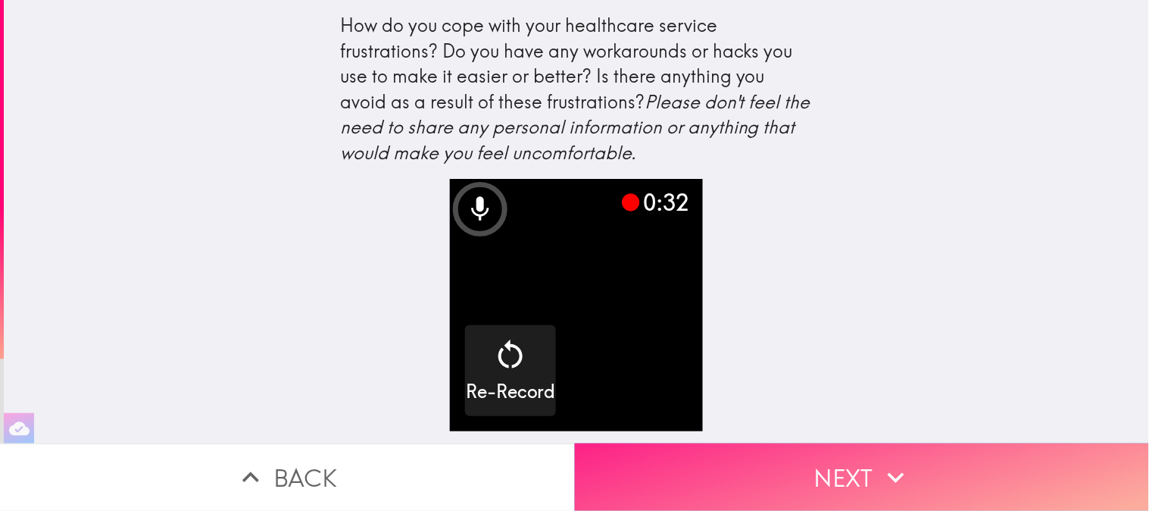
click at [846, 459] on button "Next" at bounding box center [862, 476] width 575 height 67
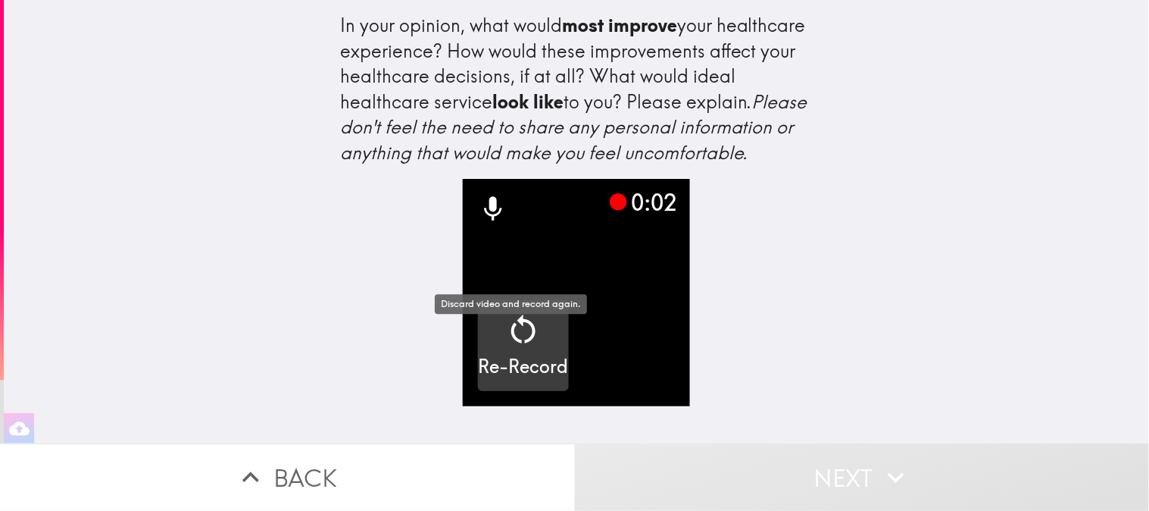
click at [506, 348] on icon "button" at bounding box center [523, 329] width 36 height 36
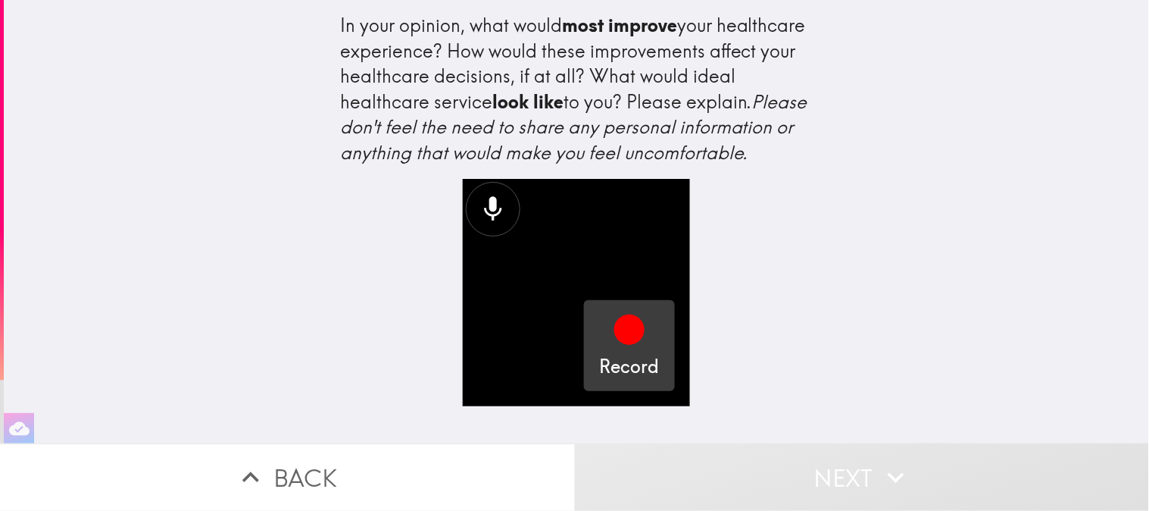
click at [630, 348] on icon "button" at bounding box center [629, 329] width 36 height 36
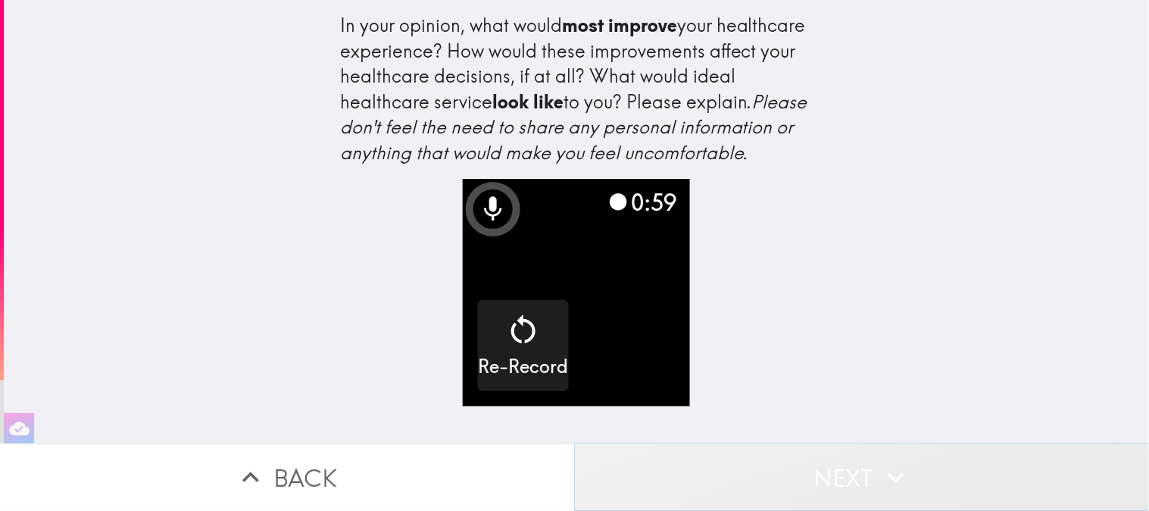
click at [789, 459] on button "Next" at bounding box center [862, 476] width 575 height 67
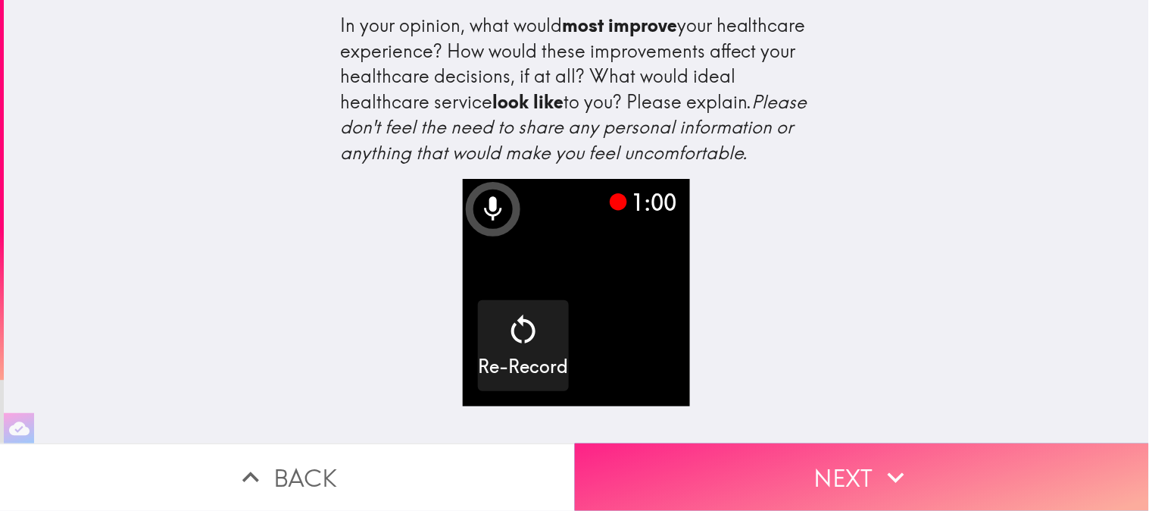
click at [789, 459] on button "Next" at bounding box center [862, 476] width 575 height 67
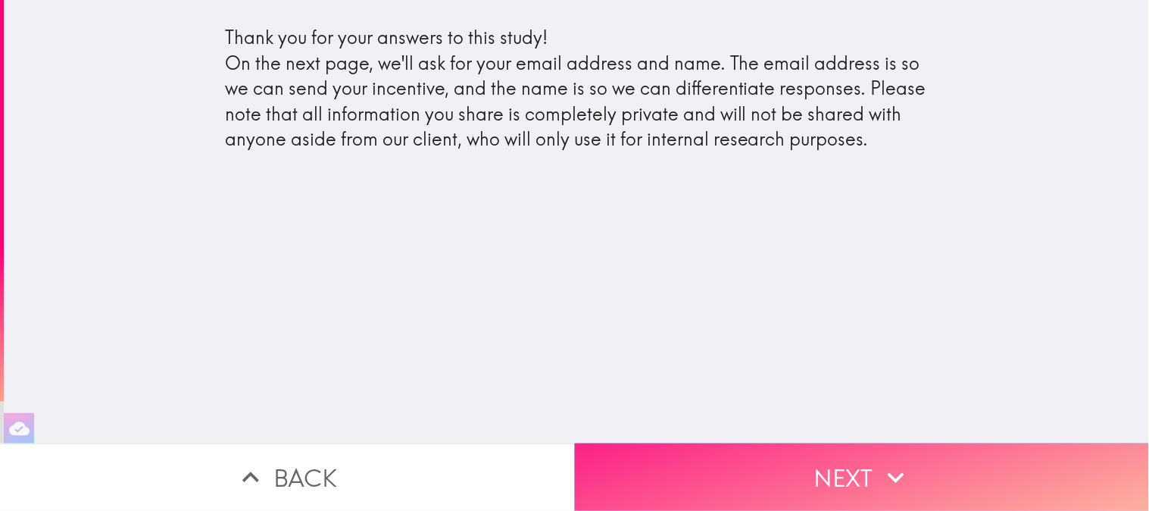
click at [730, 443] on button "Next" at bounding box center [862, 476] width 575 height 67
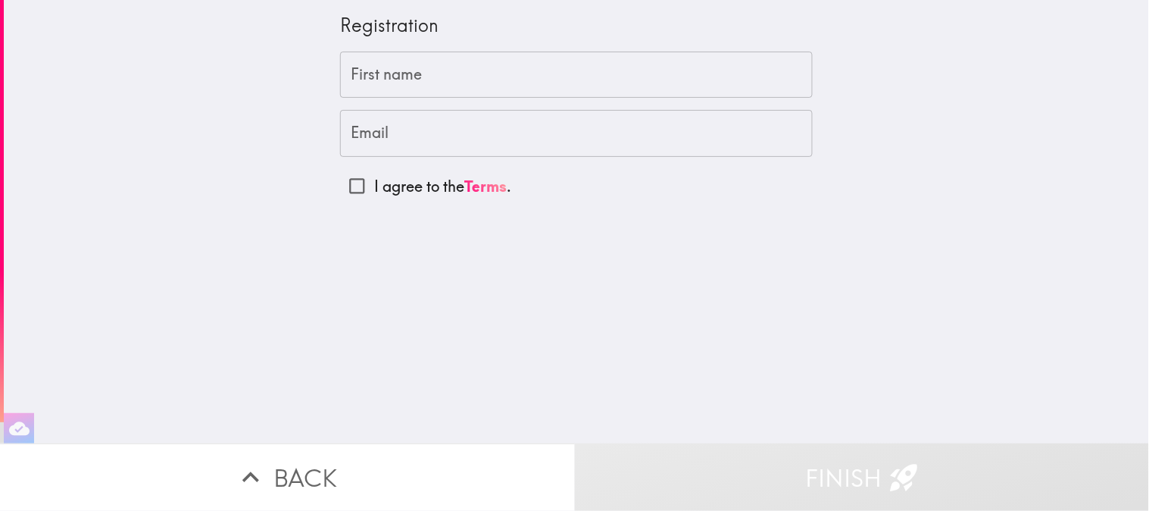
click at [420, 70] on input "First name" at bounding box center [576, 75] width 473 height 47
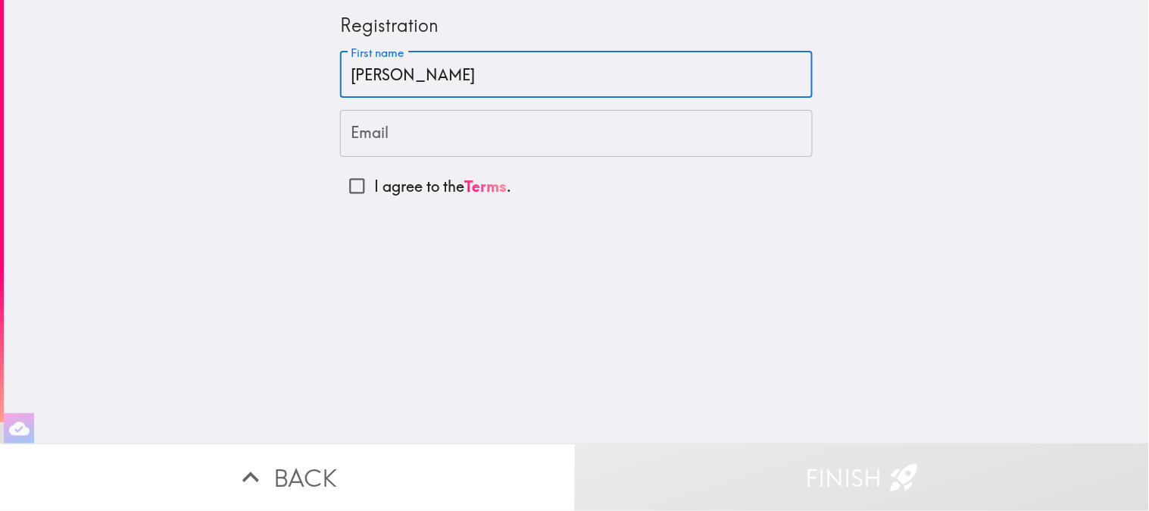
type input "[PERSON_NAME]"
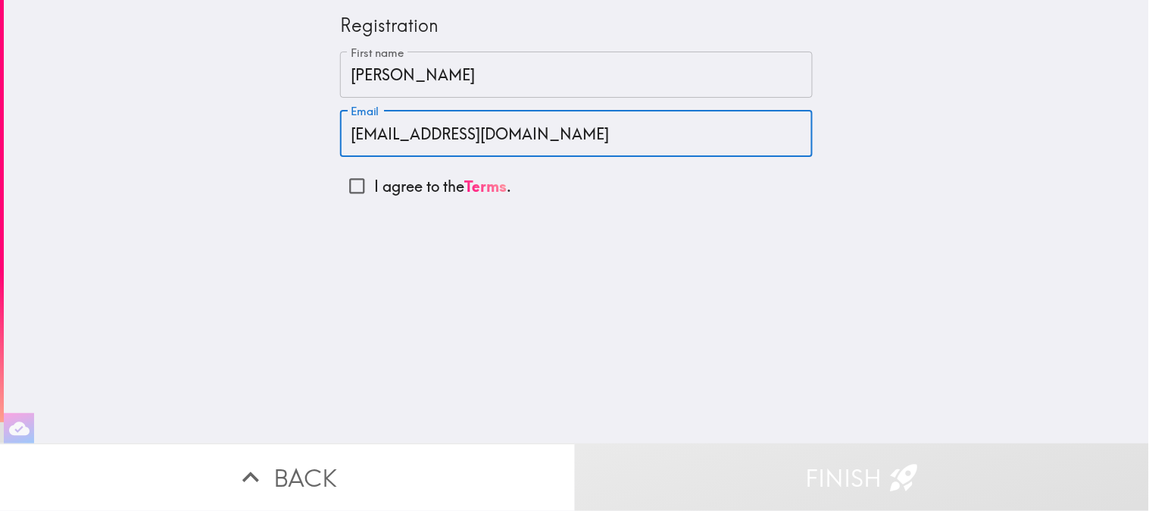
type input "[EMAIL_ADDRESS][DOMAIN_NAME]"
click at [341, 186] on input "I agree to the Terms ." at bounding box center [357, 186] width 34 height 34
checkbox input "true"
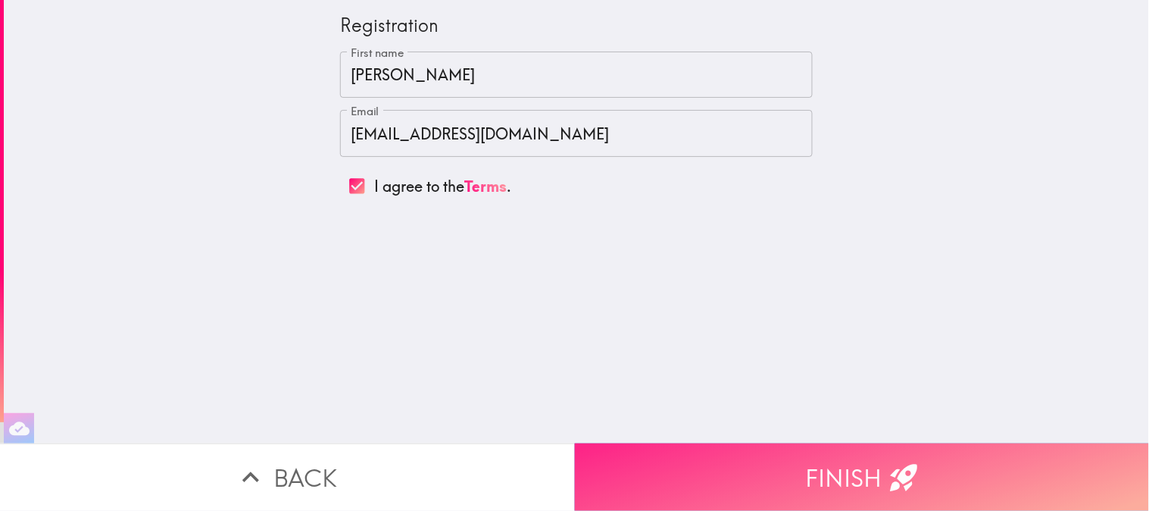
click at [667, 459] on button "Finish" at bounding box center [862, 476] width 575 height 67
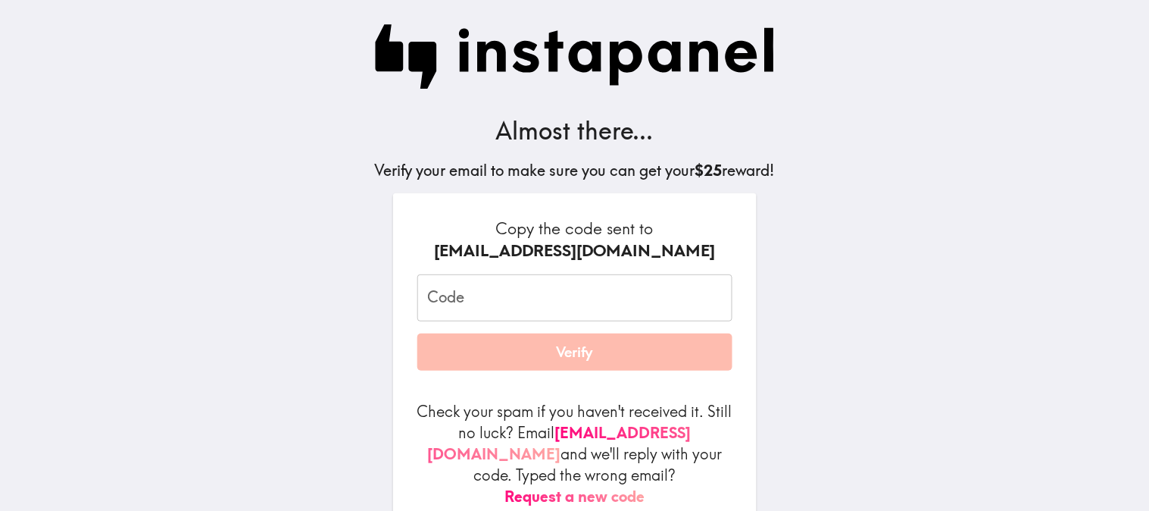
click at [488, 292] on input "Code" at bounding box center [574, 297] width 315 height 47
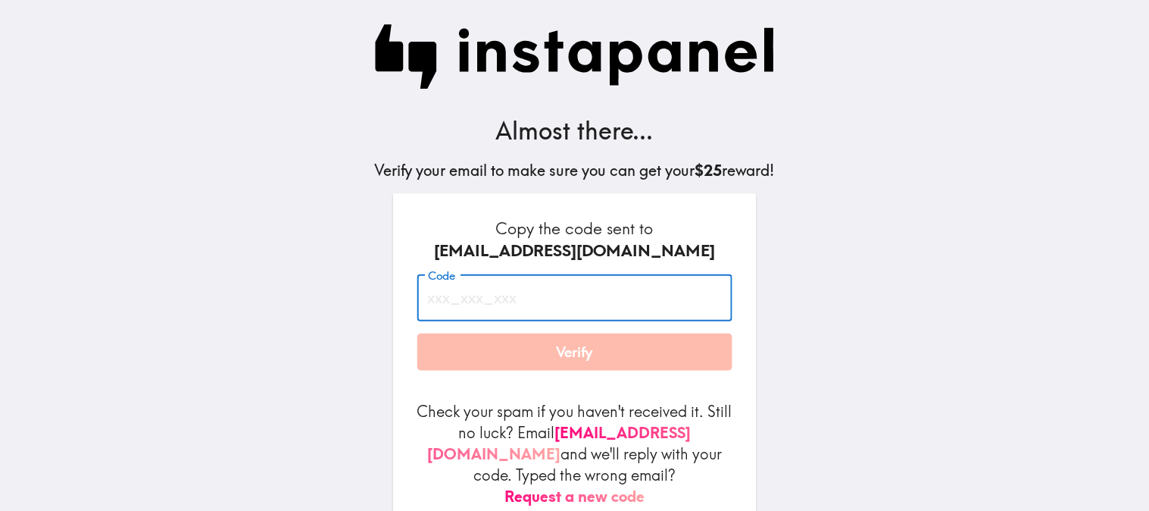
paste input "RyN_iEf_HuJ"
type input "RyN_iEf_HuJ"
click at [518, 352] on button "Verify" at bounding box center [574, 352] width 315 height 38
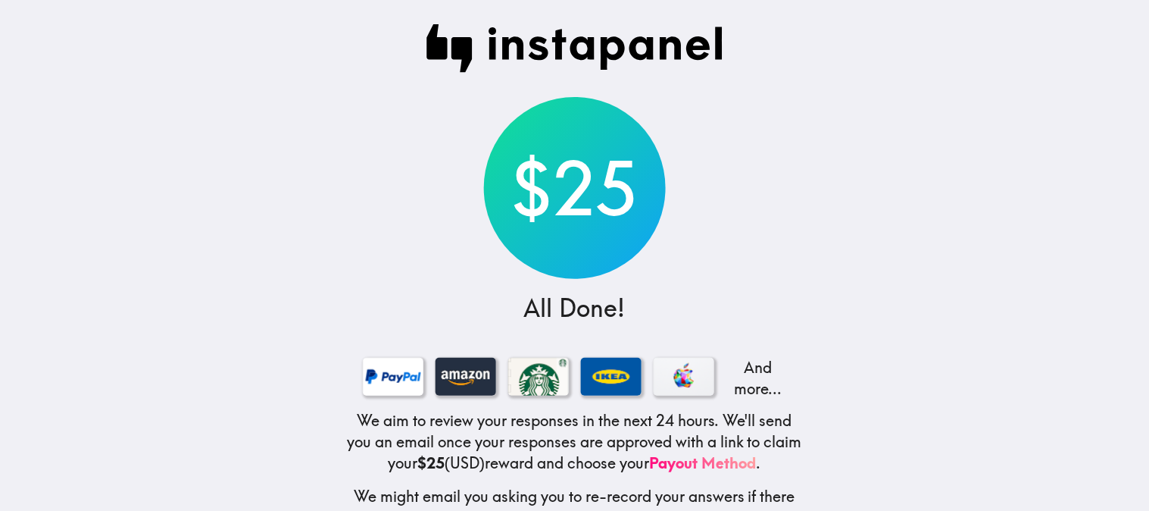
scroll to position [74, 0]
